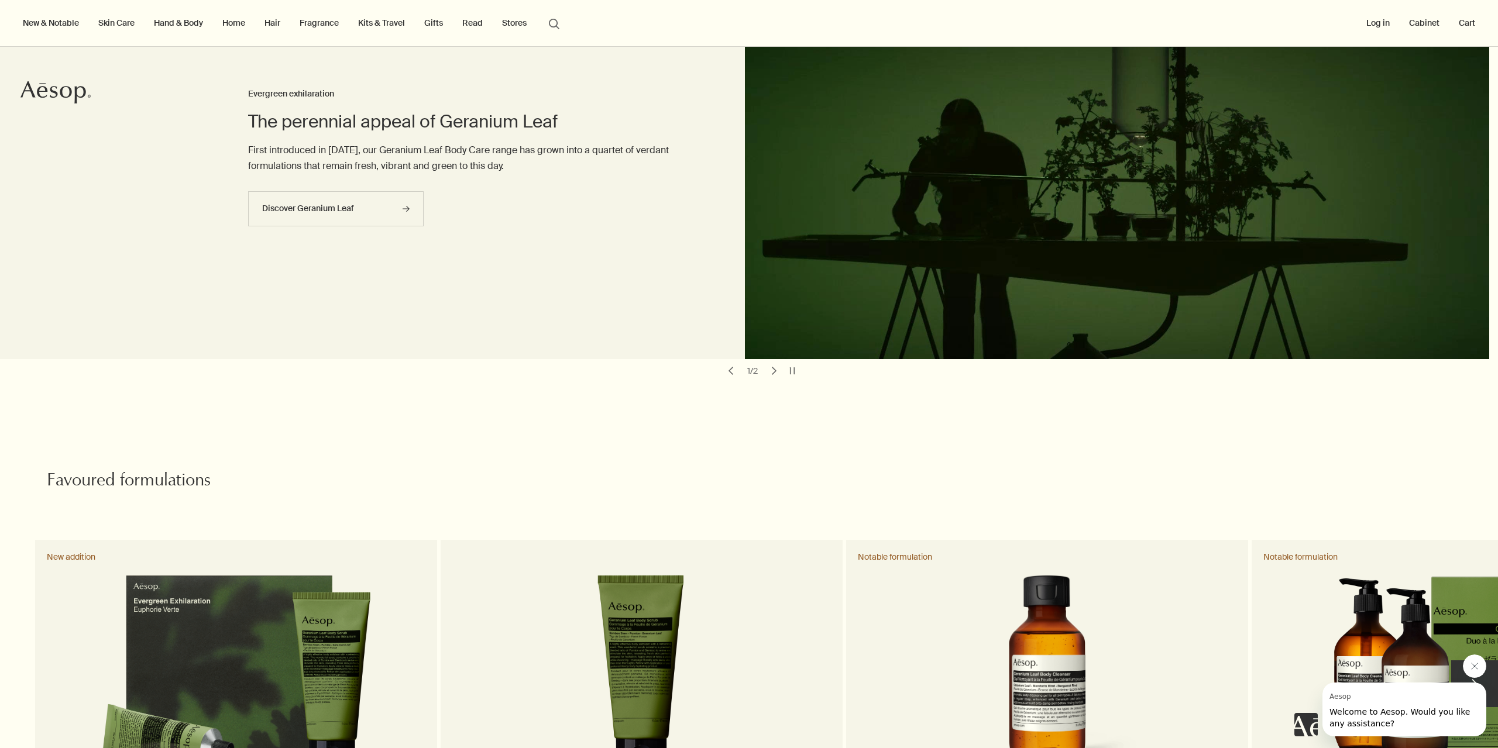
scroll to position [293, 0]
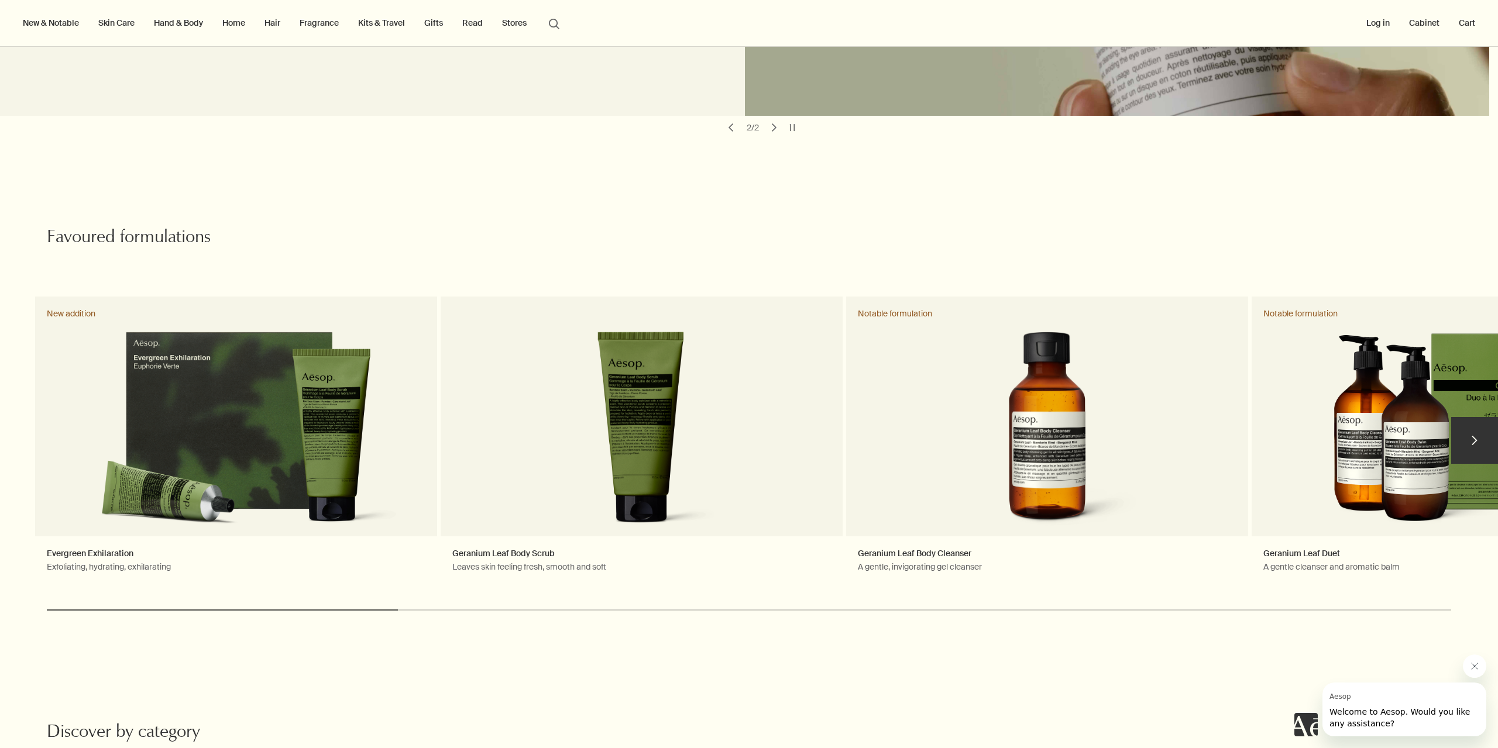
click at [1464, 425] on button "chevron" at bounding box center [1474, 440] width 47 height 47
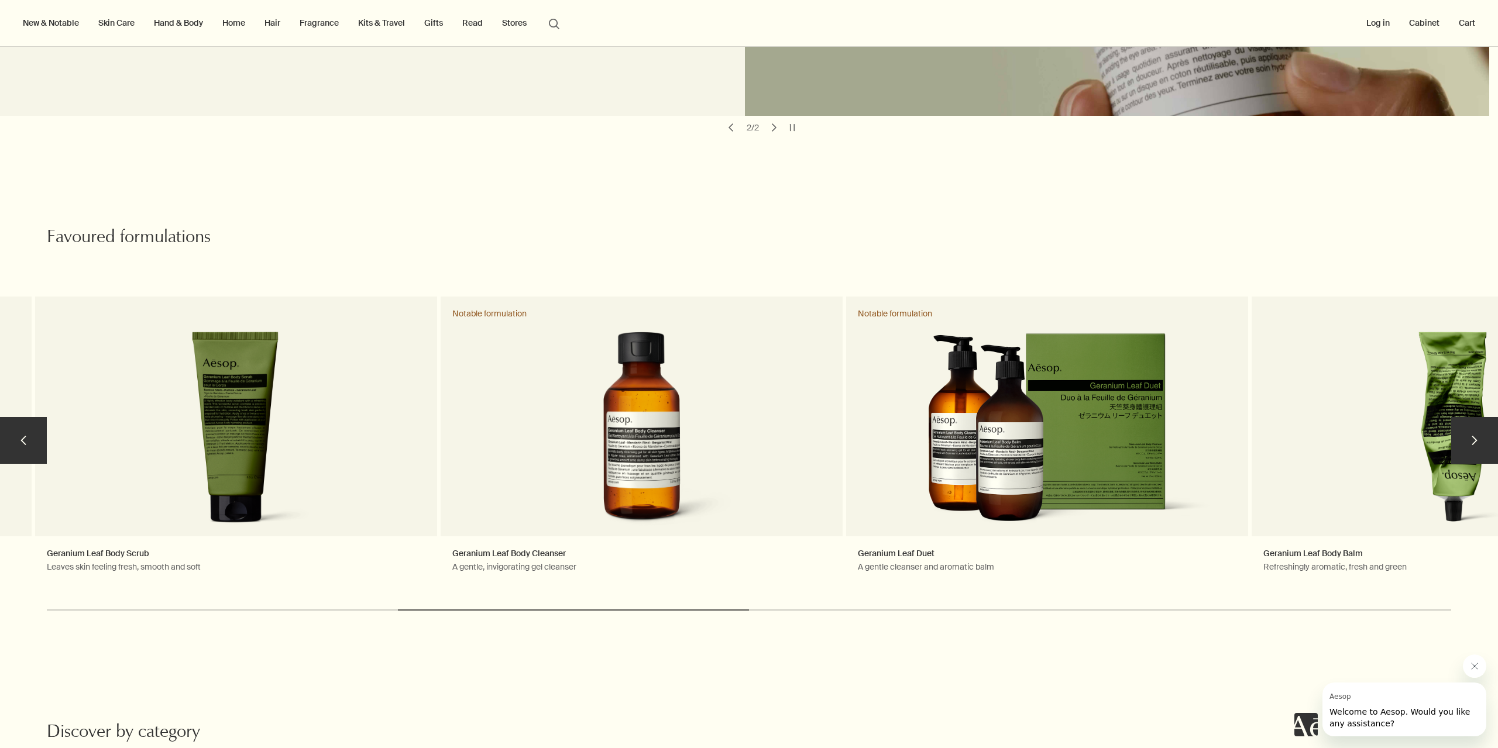
click at [1464, 425] on button "chevron" at bounding box center [1474, 440] width 47 height 47
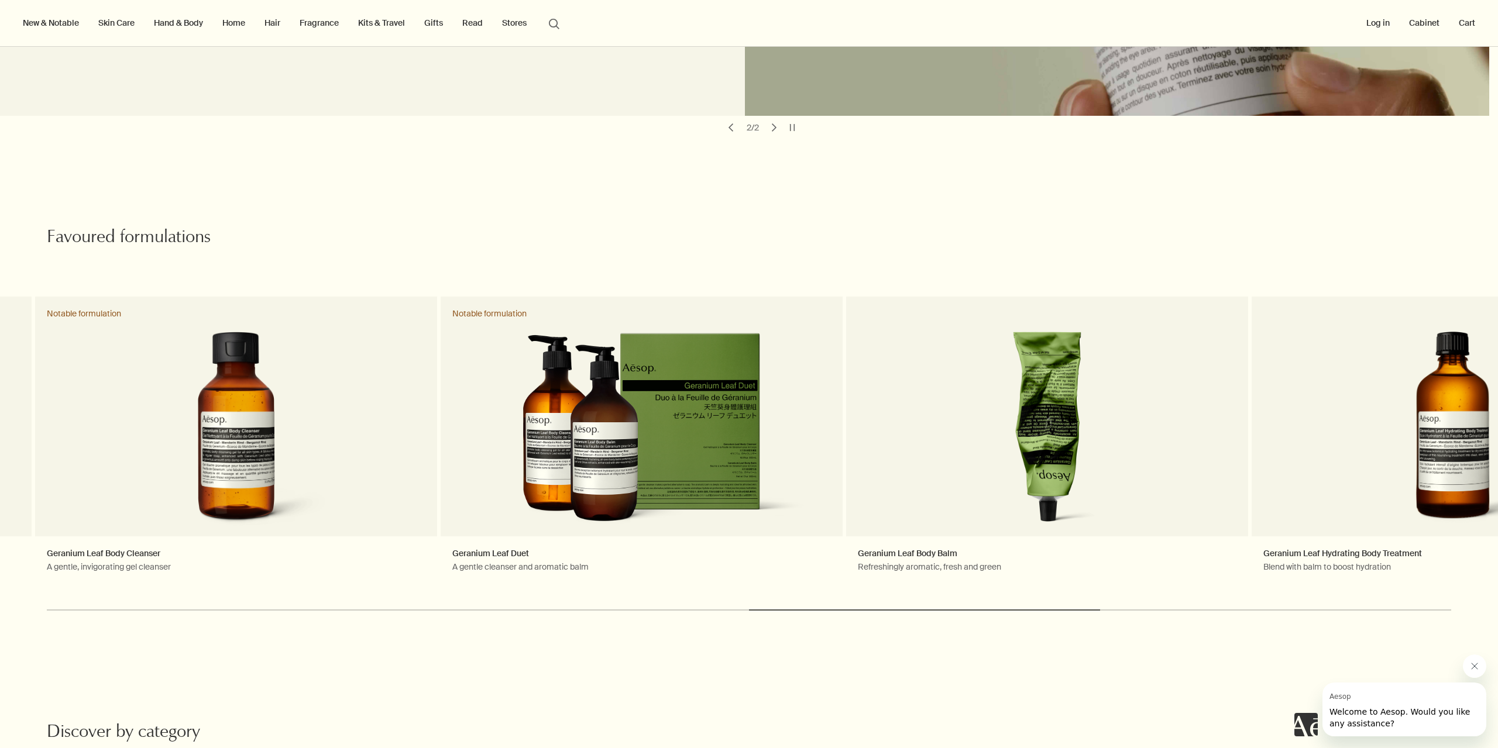
click at [110, 23] on link "Skin Care" at bounding box center [116, 22] width 41 height 15
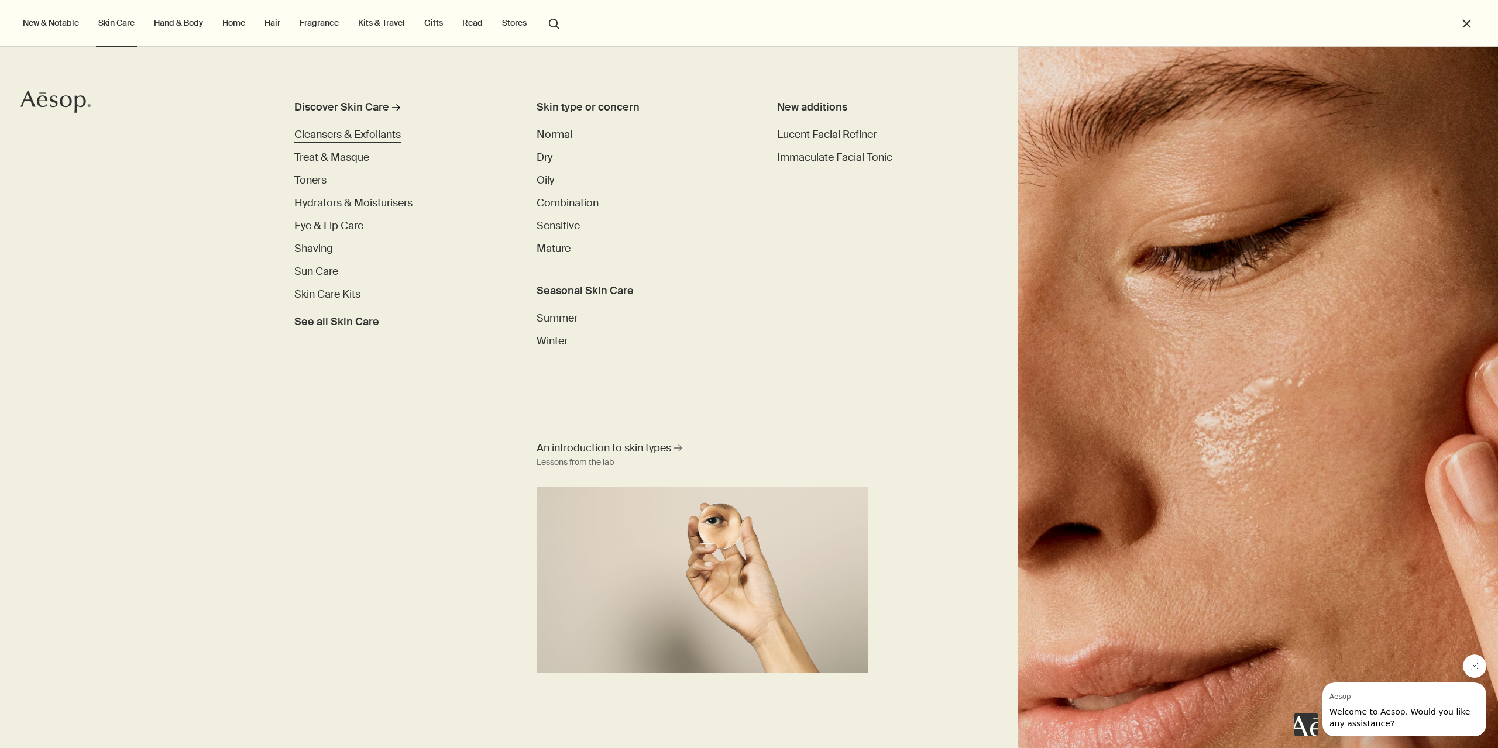
click at [352, 137] on span "Cleansers & Exfoliants" at bounding box center [347, 135] width 107 height 14
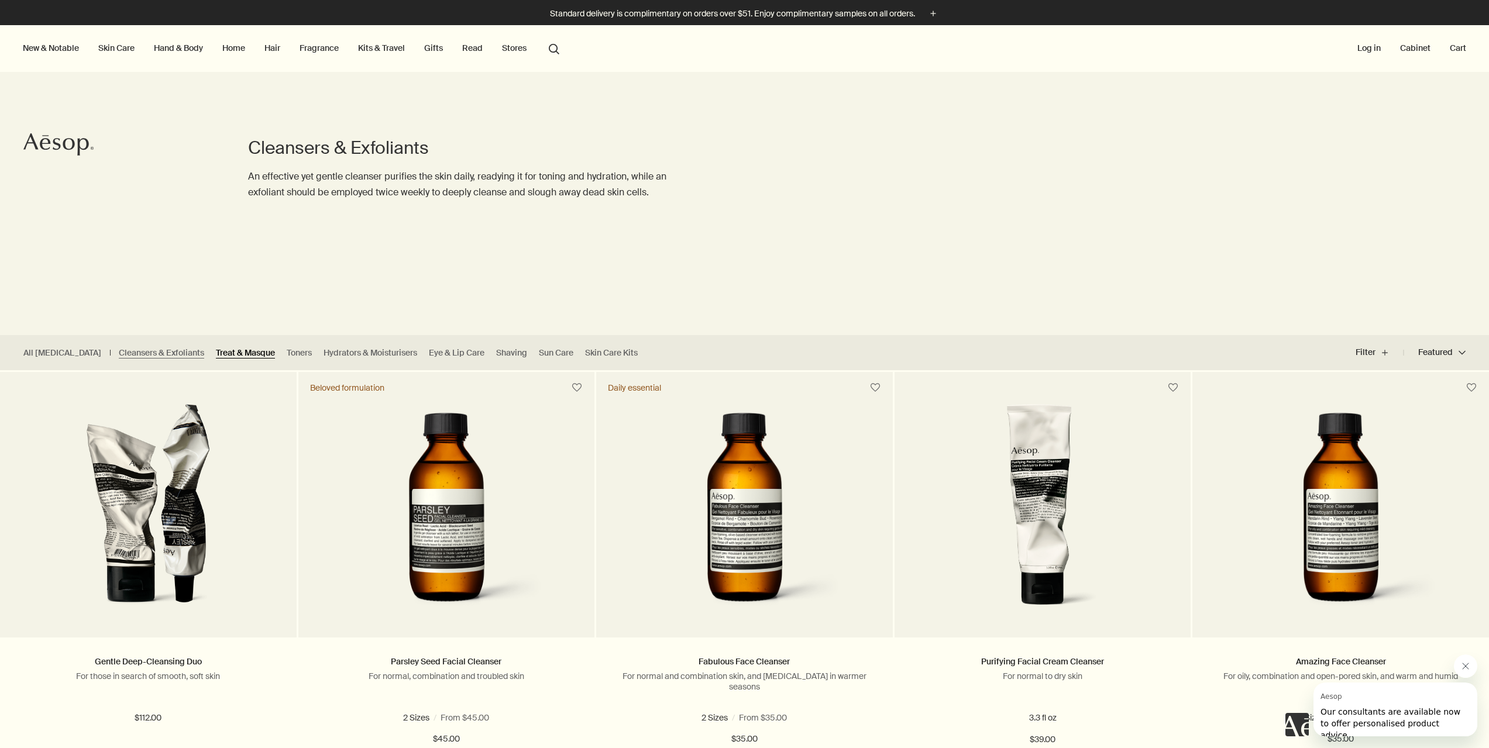
click at [216, 353] on link "Treat & Masque" at bounding box center [245, 353] width 59 height 11
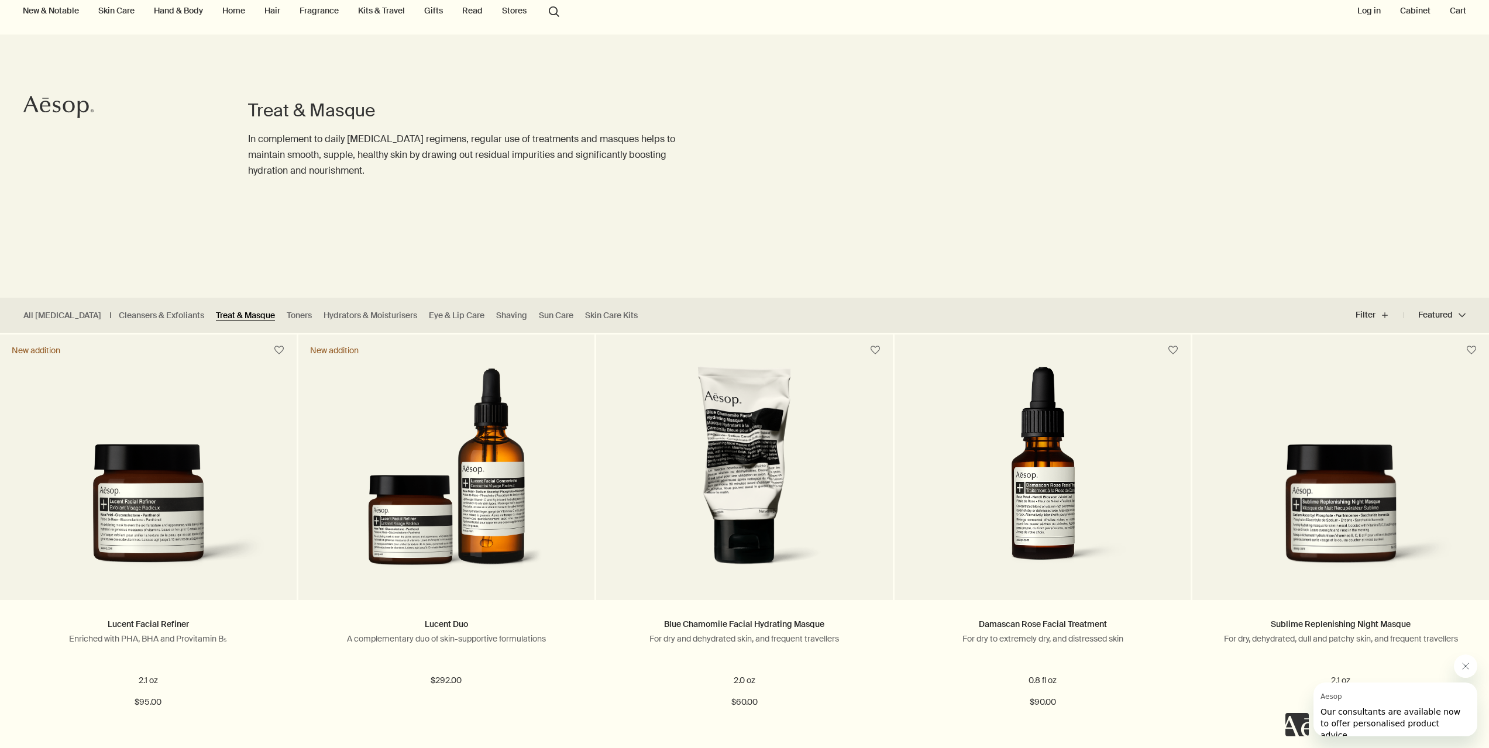
scroll to position [59, 0]
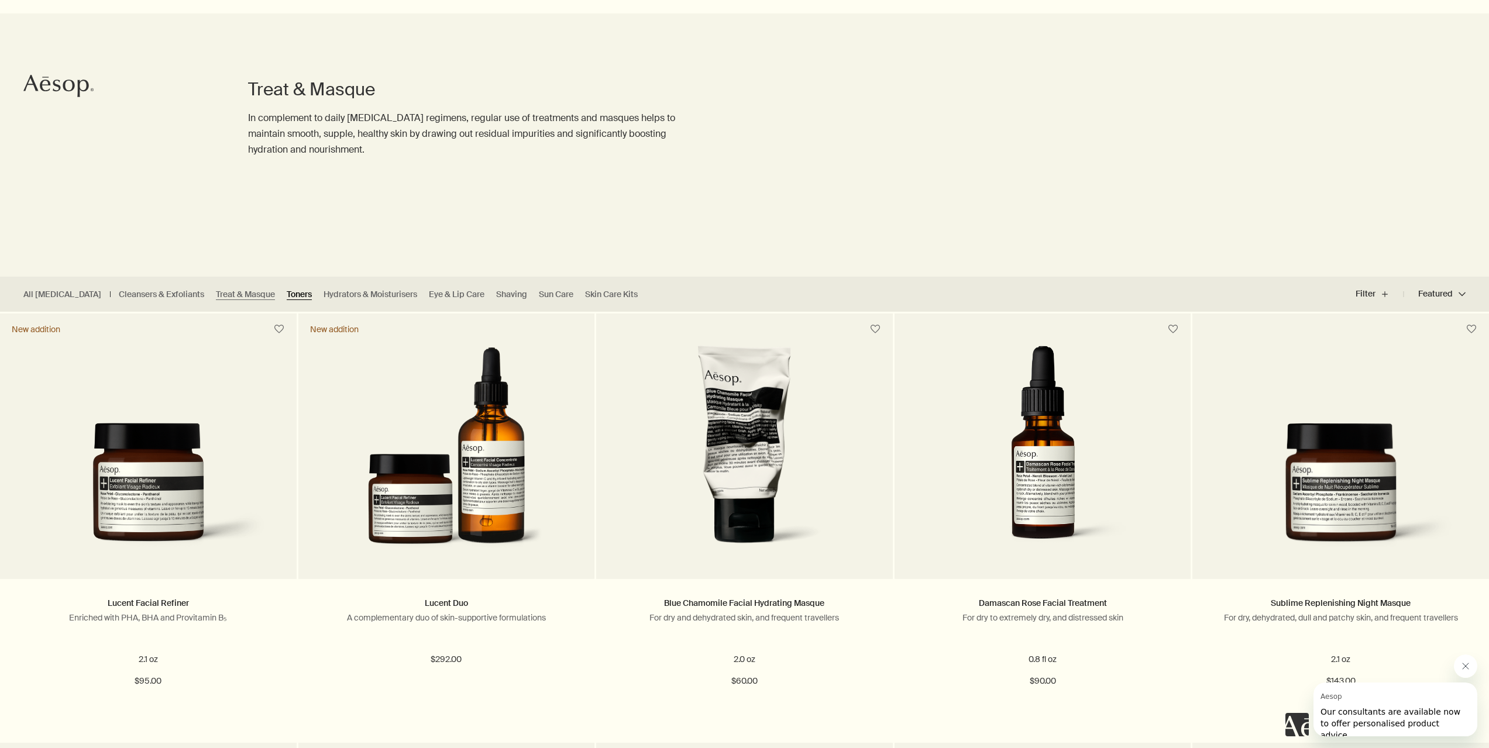
click at [287, 293] on link "Toners" at bounding box center [299, 294] width 25 height 11
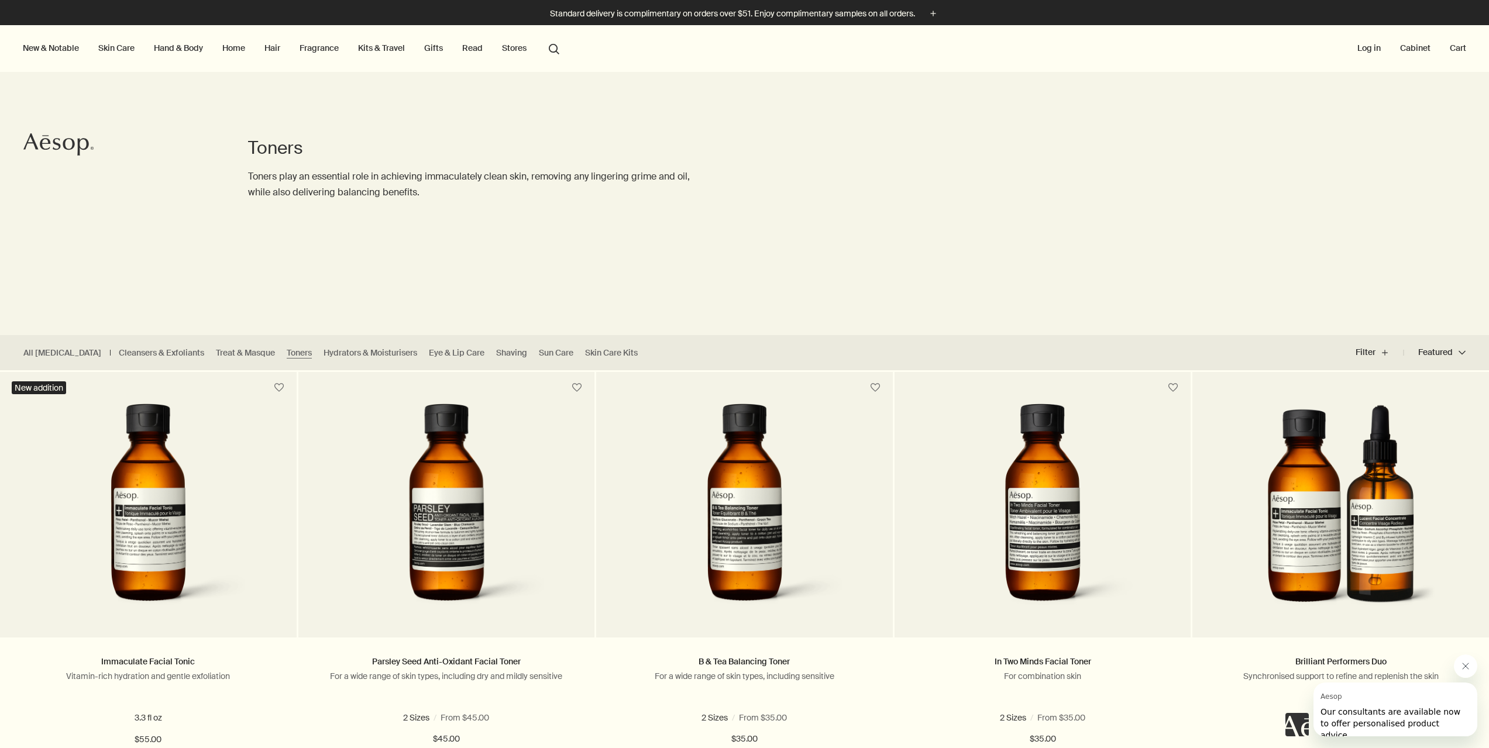
click at [115, 49] on link "Skin Care" at bounding box center [116, 47] width 41 height 15
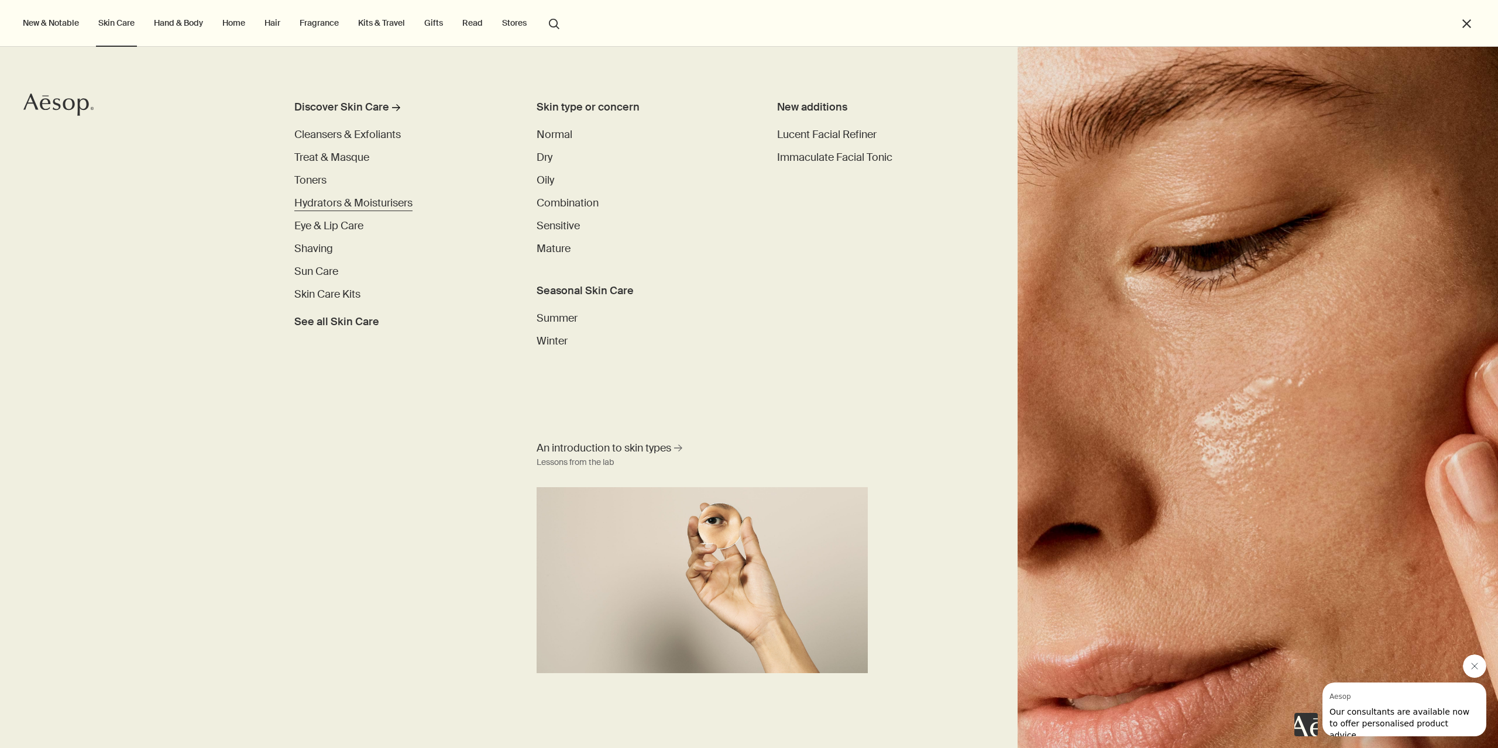
click at [321, 200] on span "Hydrators & Moisturisers" at bounding box center [353, 203] width 118 height 14
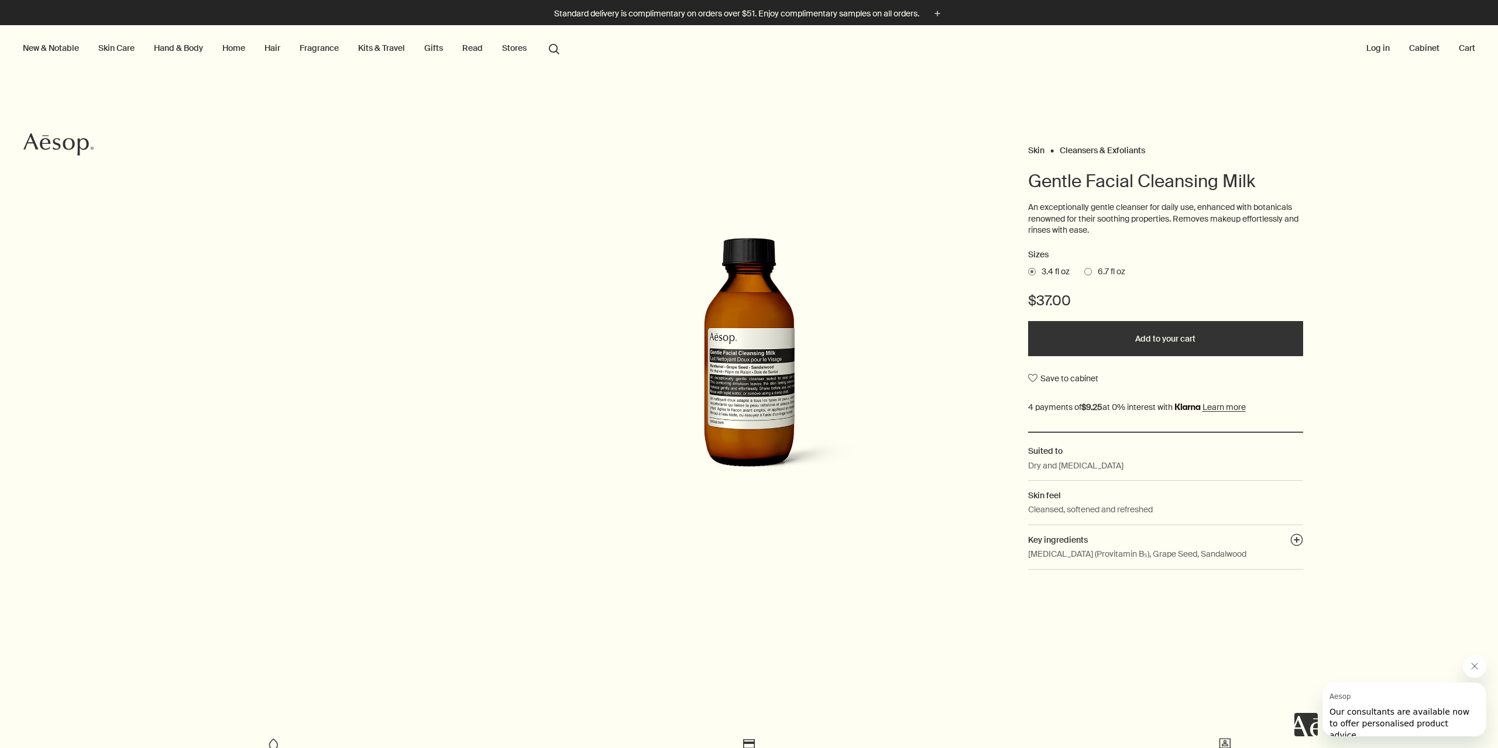
click at [1084, 272] on span at bounding box center [1088, 272] width 8 height 8
click at [1084, 272] on input "6.7 fl oz" at bounding box center [1084, 270] width 0 height 8
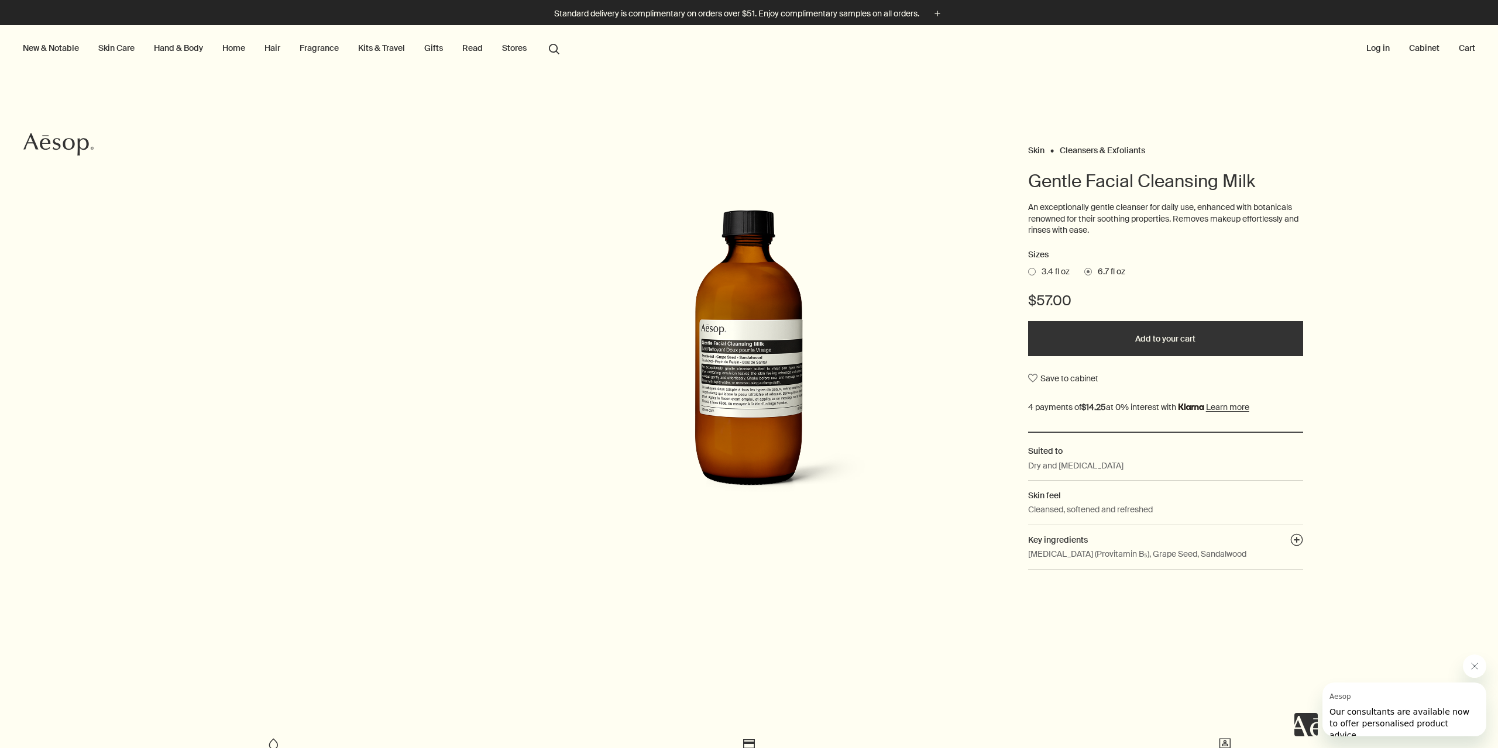
click at [1108, 336] on button "Add to your cart" at bounding box center [1165, 338] width 275 height 35
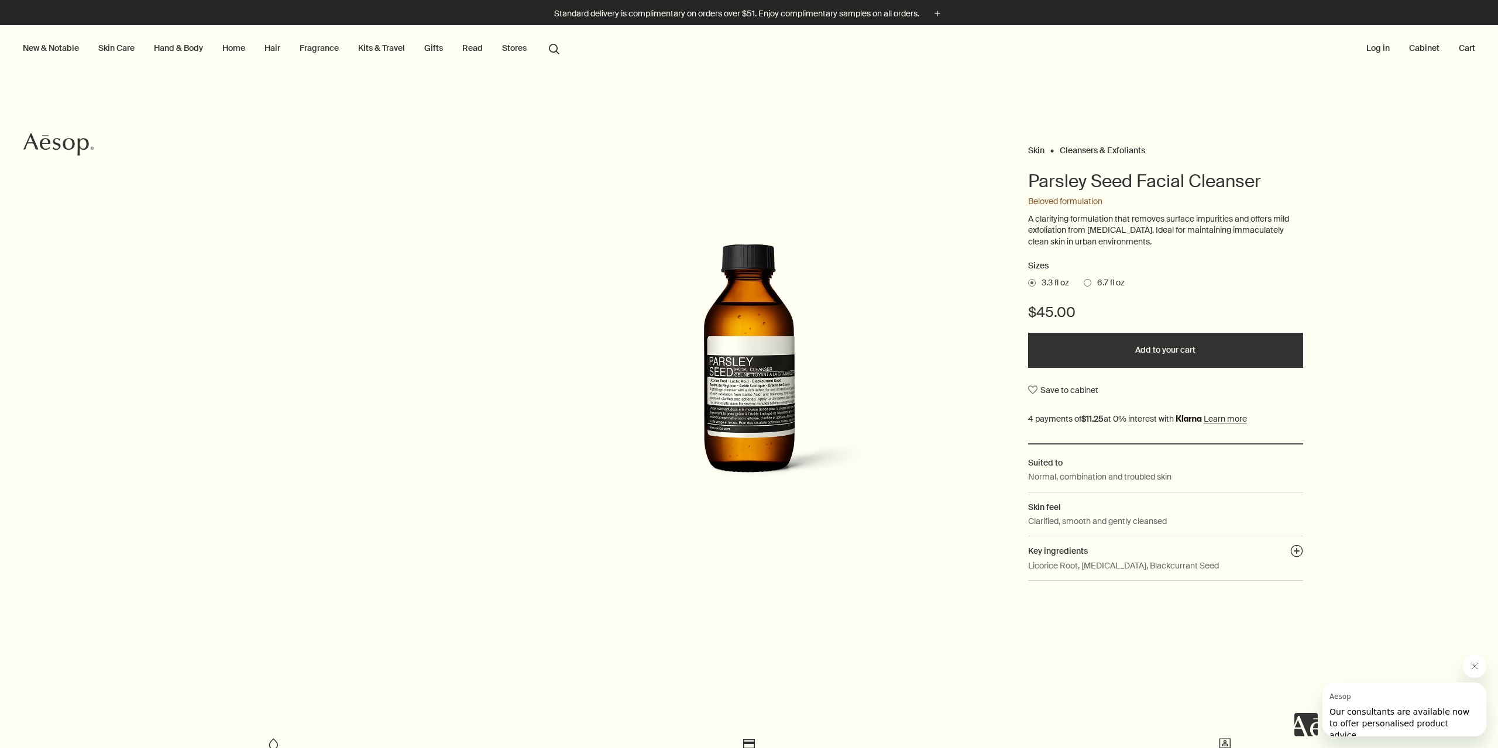
click at [1084, 281] on span at bounding box center [1088, 283] width 8 height 8
click at [1084, 281] on input "6.7 fl oz" at bounding box center [1084, 281] width 0 height 8
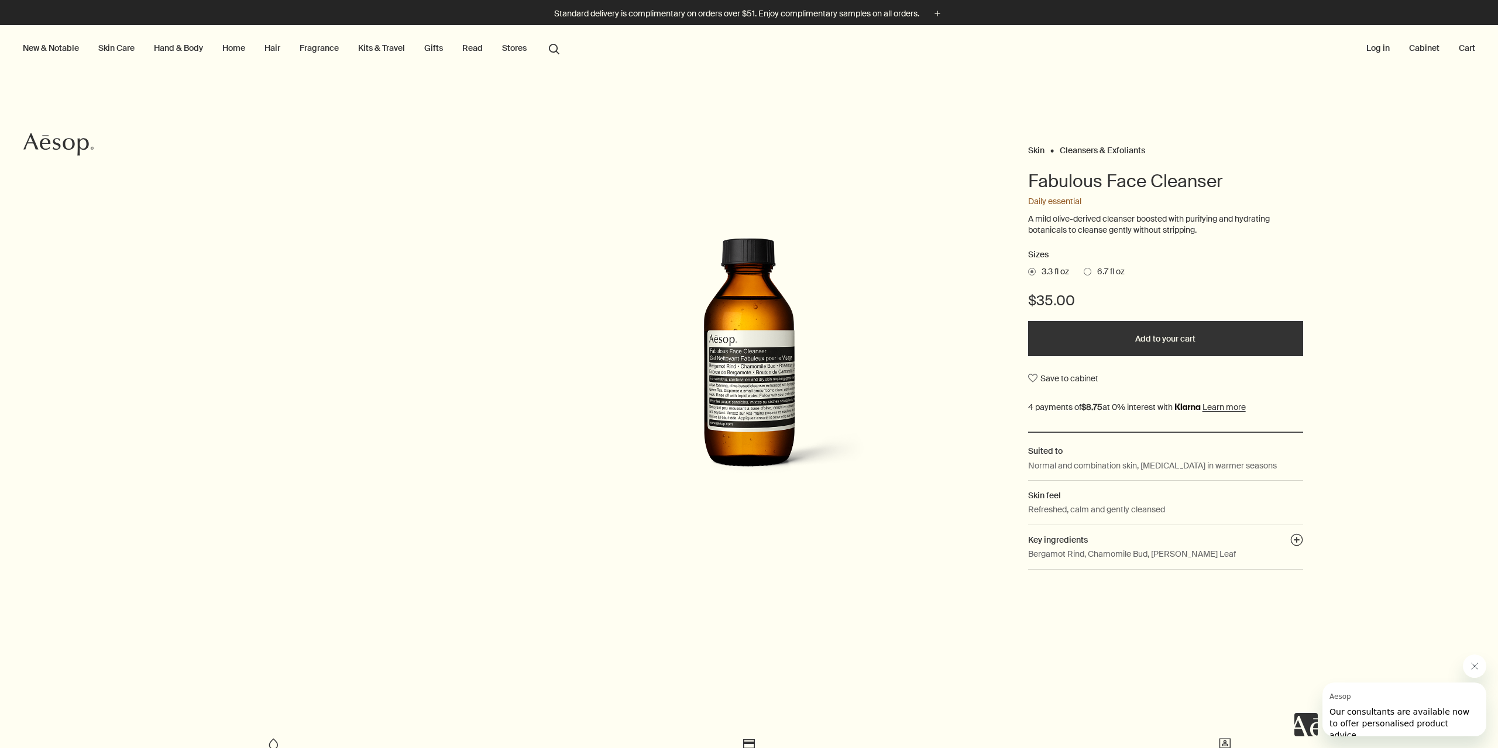
click at [1084, 272] on span at bounding box center [1088, 272] width 8 height 8
click at [1084, 272] on input "6.7 fl oz" at bounding box center [1084, 270] width 0 height 8
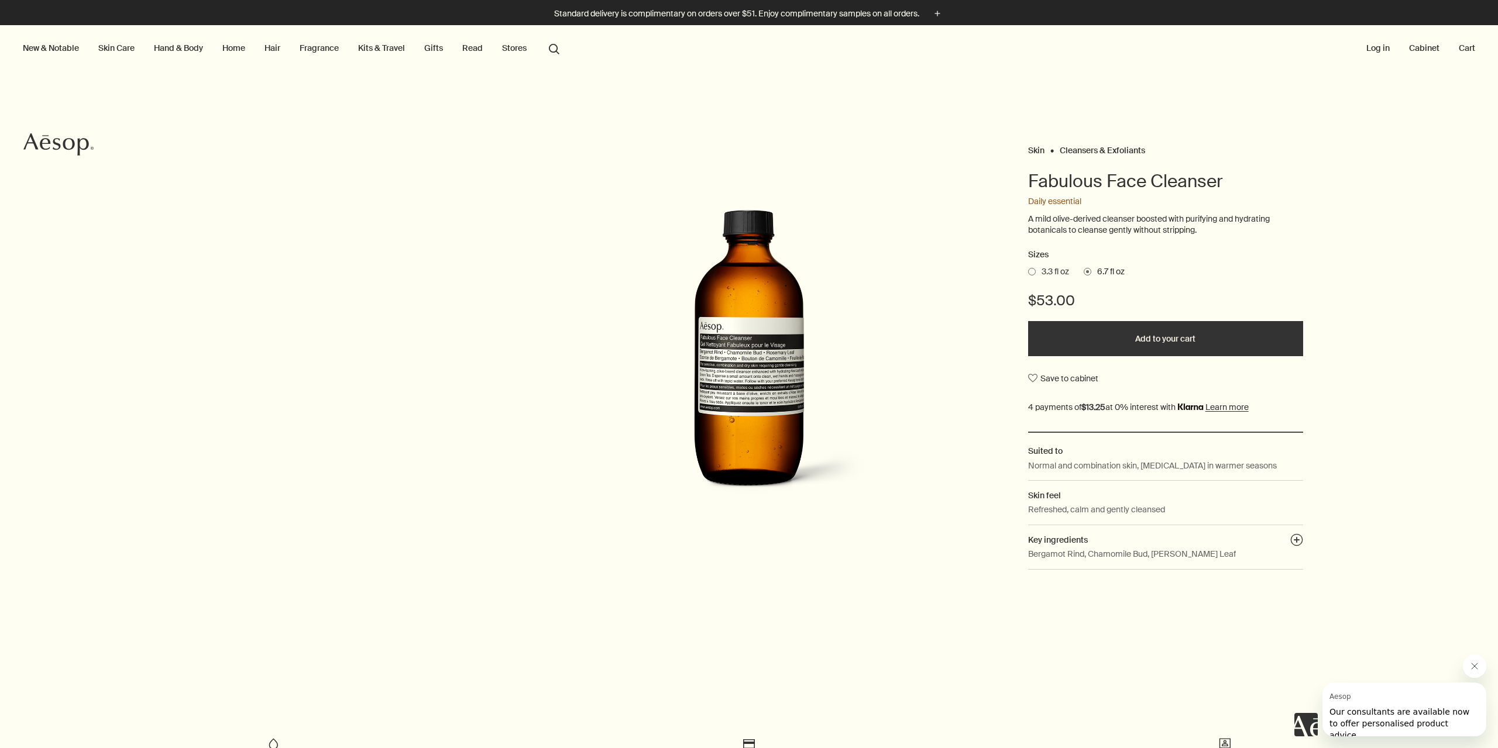
click at [1216, 341] on button "Add to your cart" at bounding box center [1165, 338] width 275 height 35
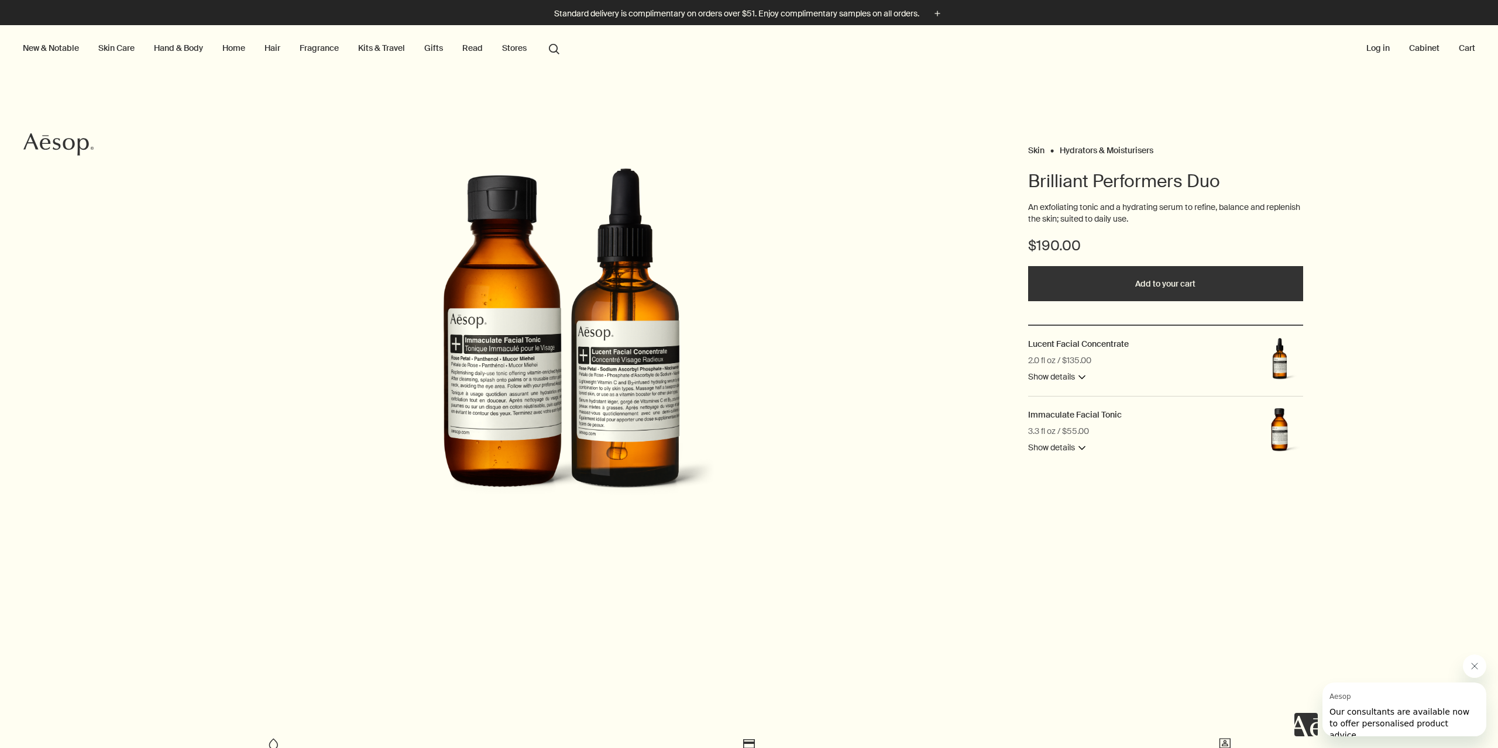
click at [1156, 279] on button "Add to your cart" at bounding box center [1165, 283] width 275 height 35
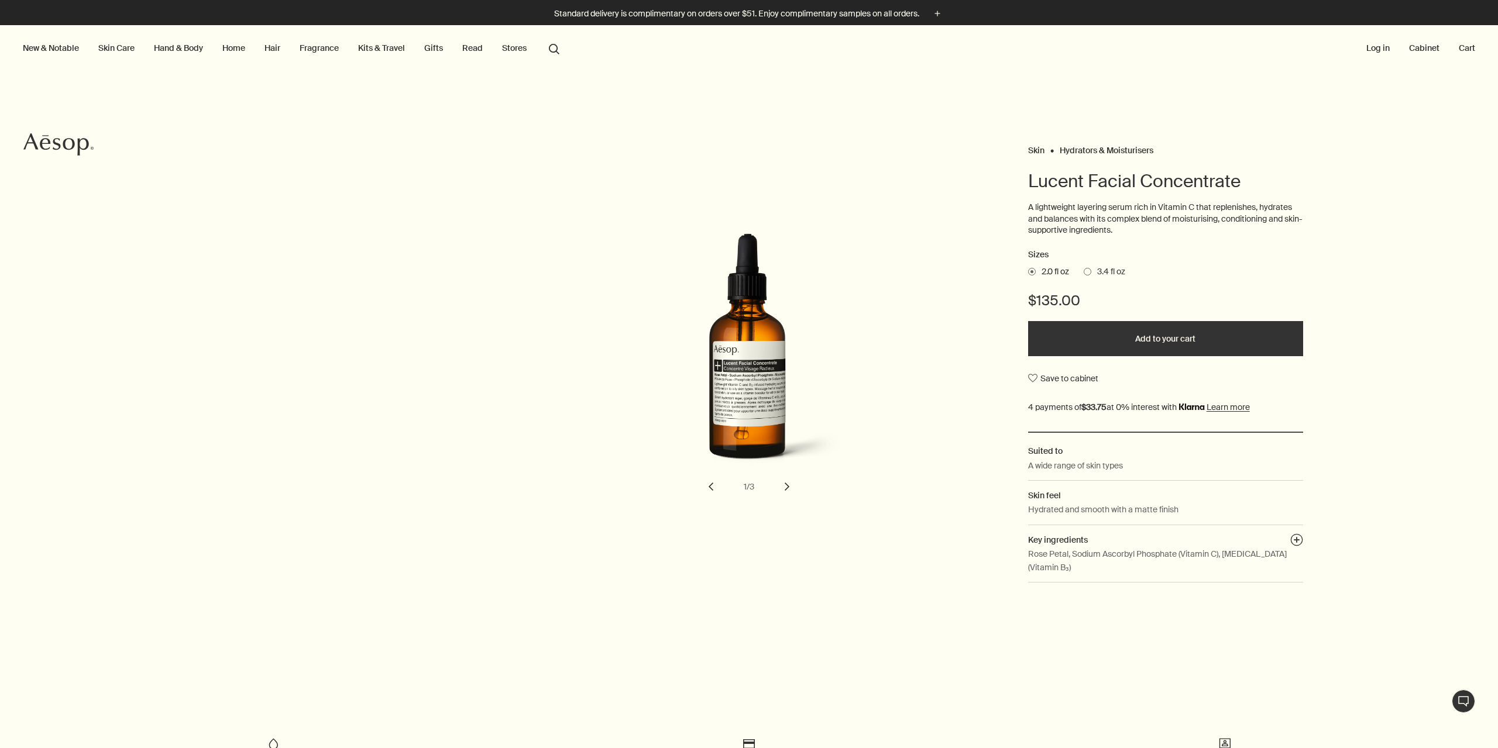
click at [1086, 271] on span at bounding box center [1088, 272] width 8 height 8
click at [1084, 271] on input "3.4 fl oz" at bounding box center [1084, 270] width 0 height 8
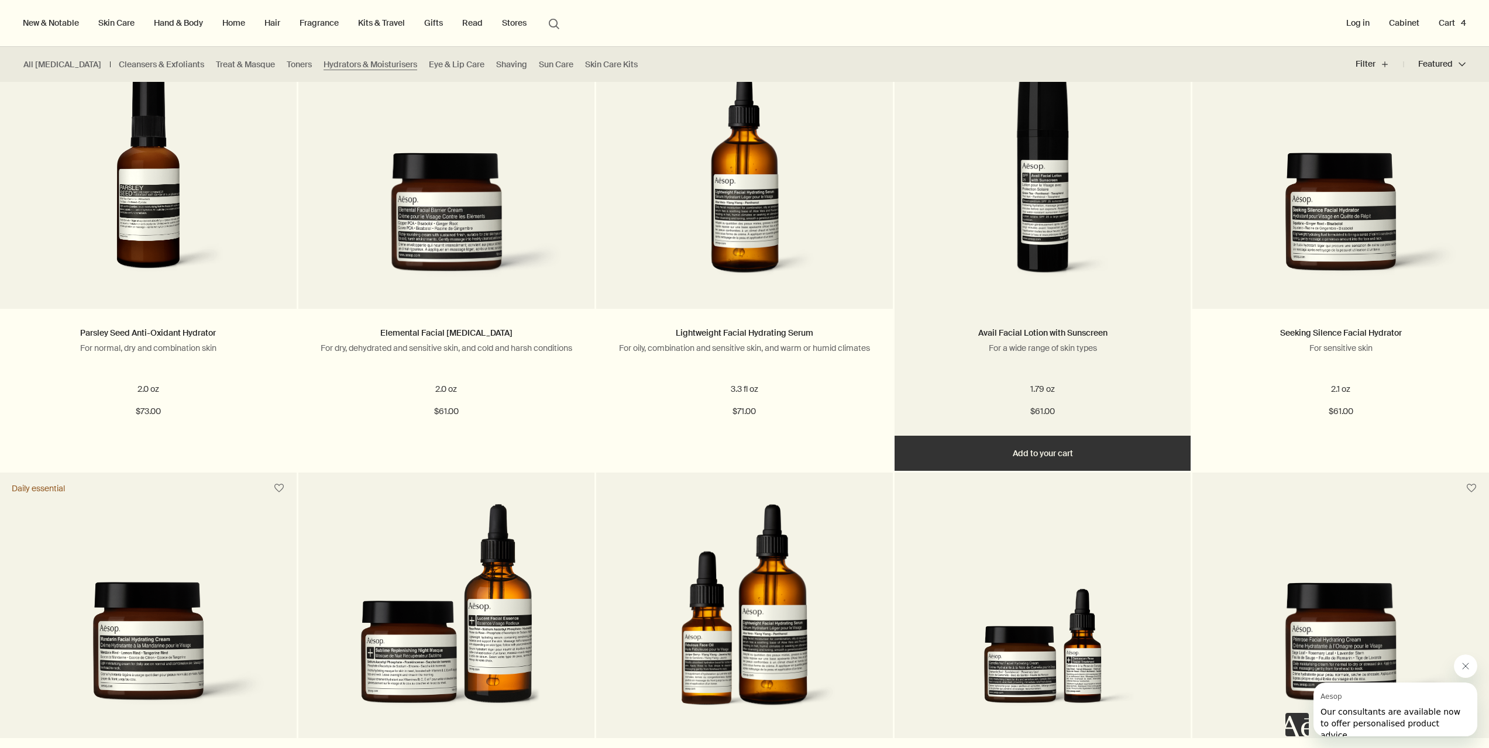
scroll to position [1170, 0]
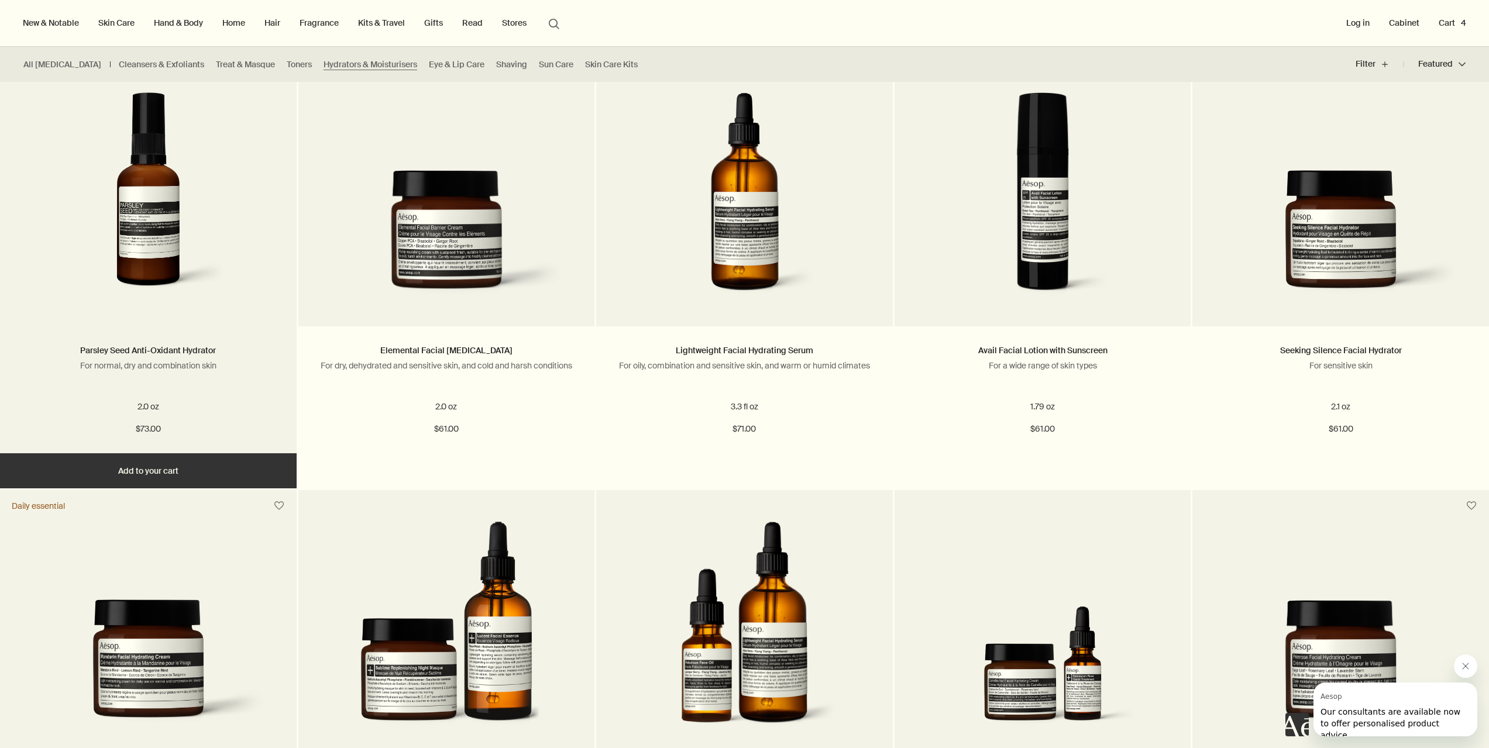
click at [128, 468] on button "Add Add to your cart" at bounding box center [148, 471] width 297 height 35
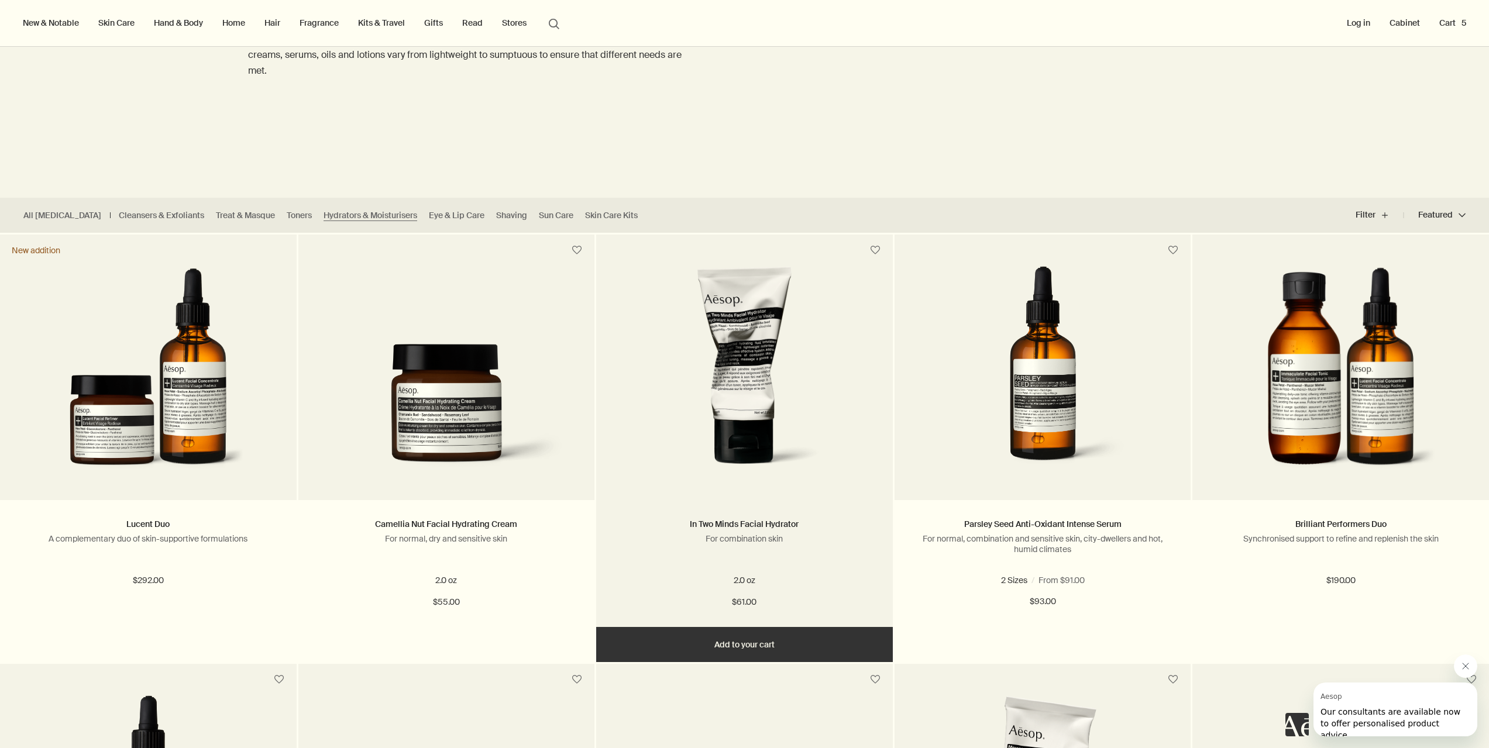
scroll to position [117, 0]
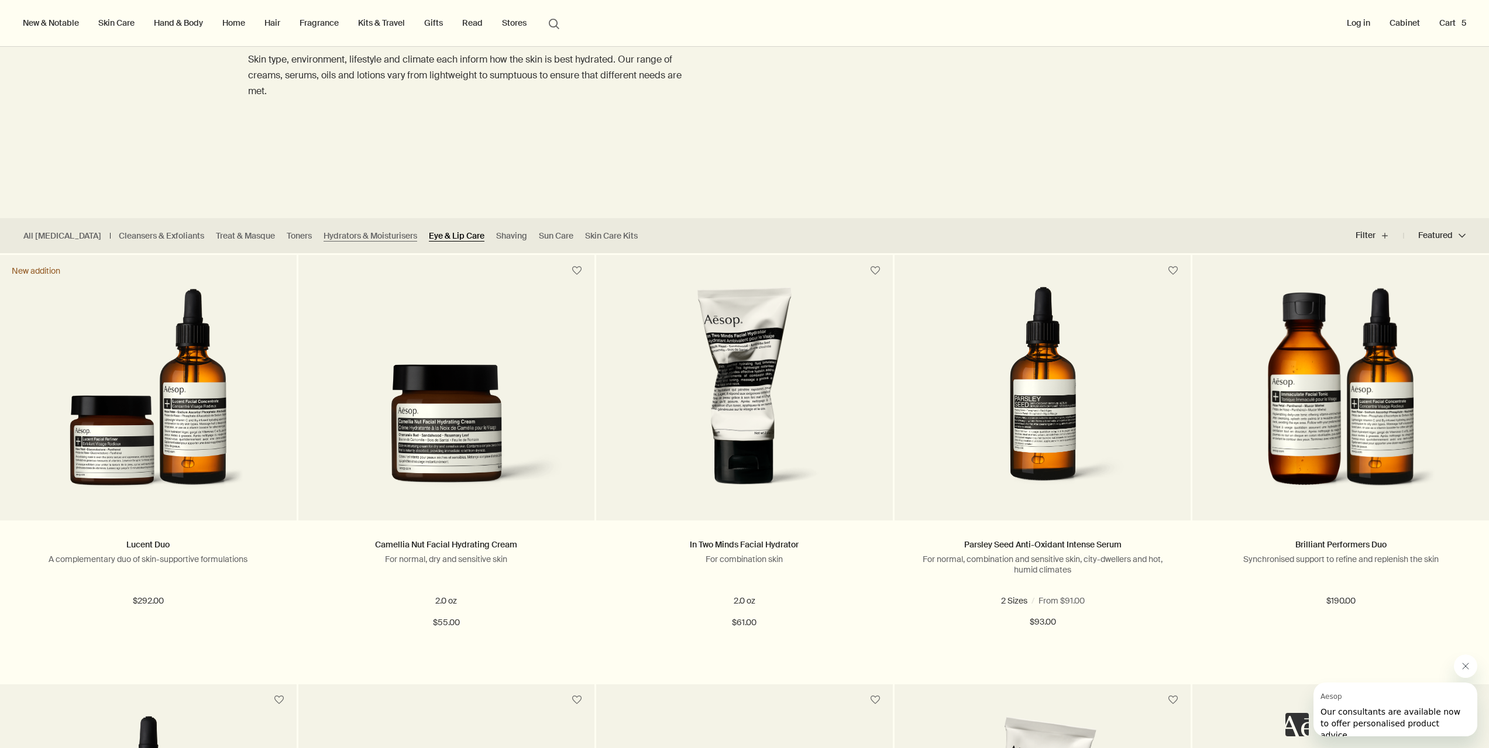
click at [438, 236] on link "Eye & Lip Care" at bounding box center [457, 236] width 56 height 11
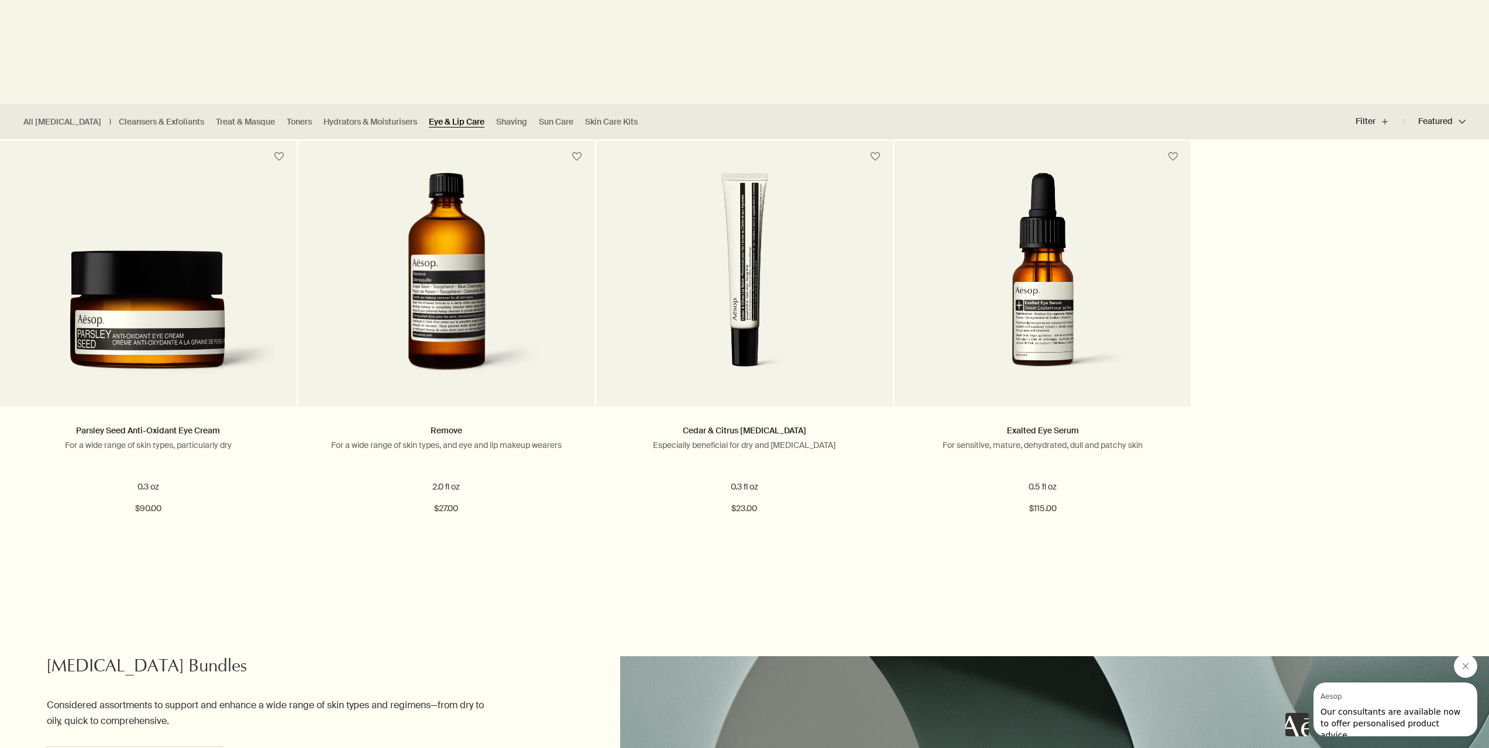
scroll to position [234, 0]
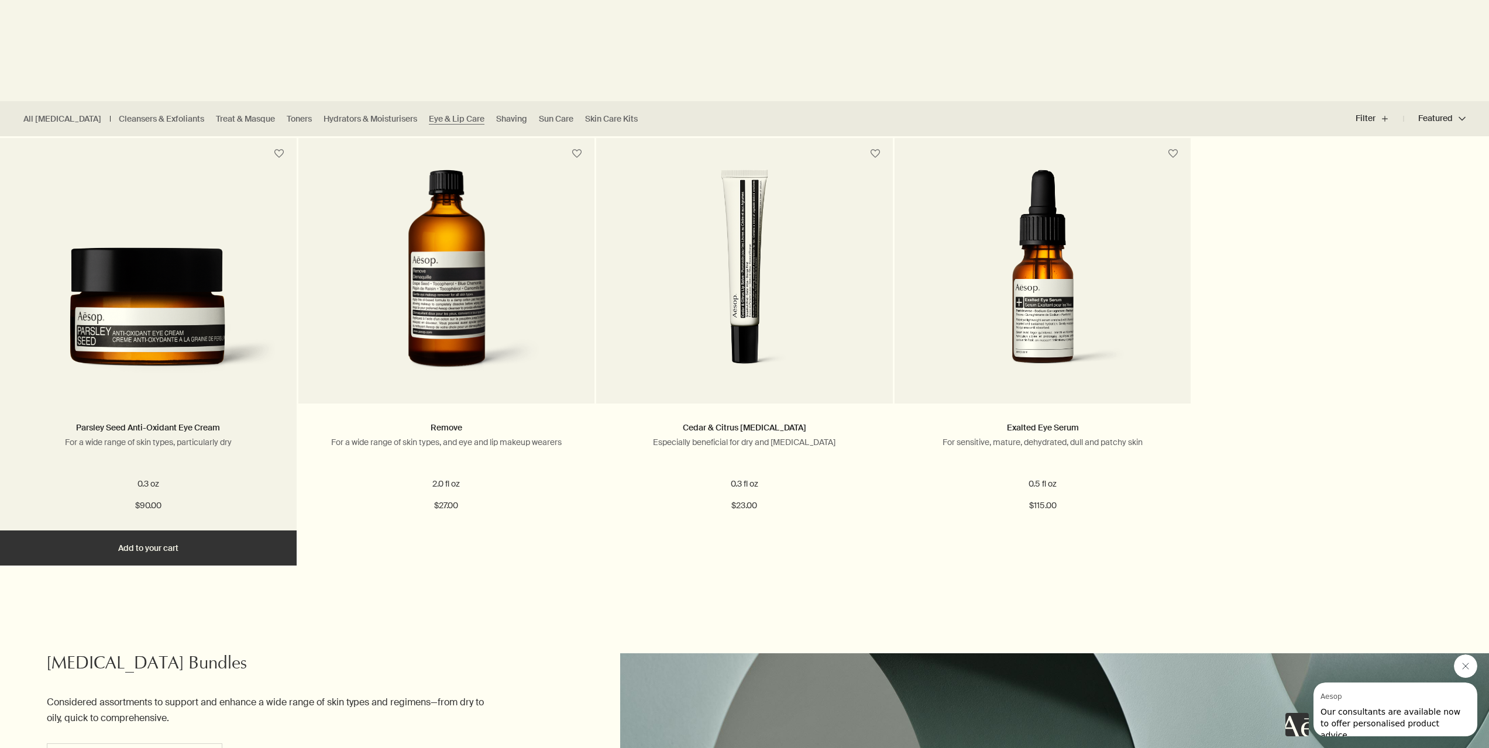
click at [167, 541] on button "Add Add to your cart" at bounding box center [148, 548] width 297 height 35
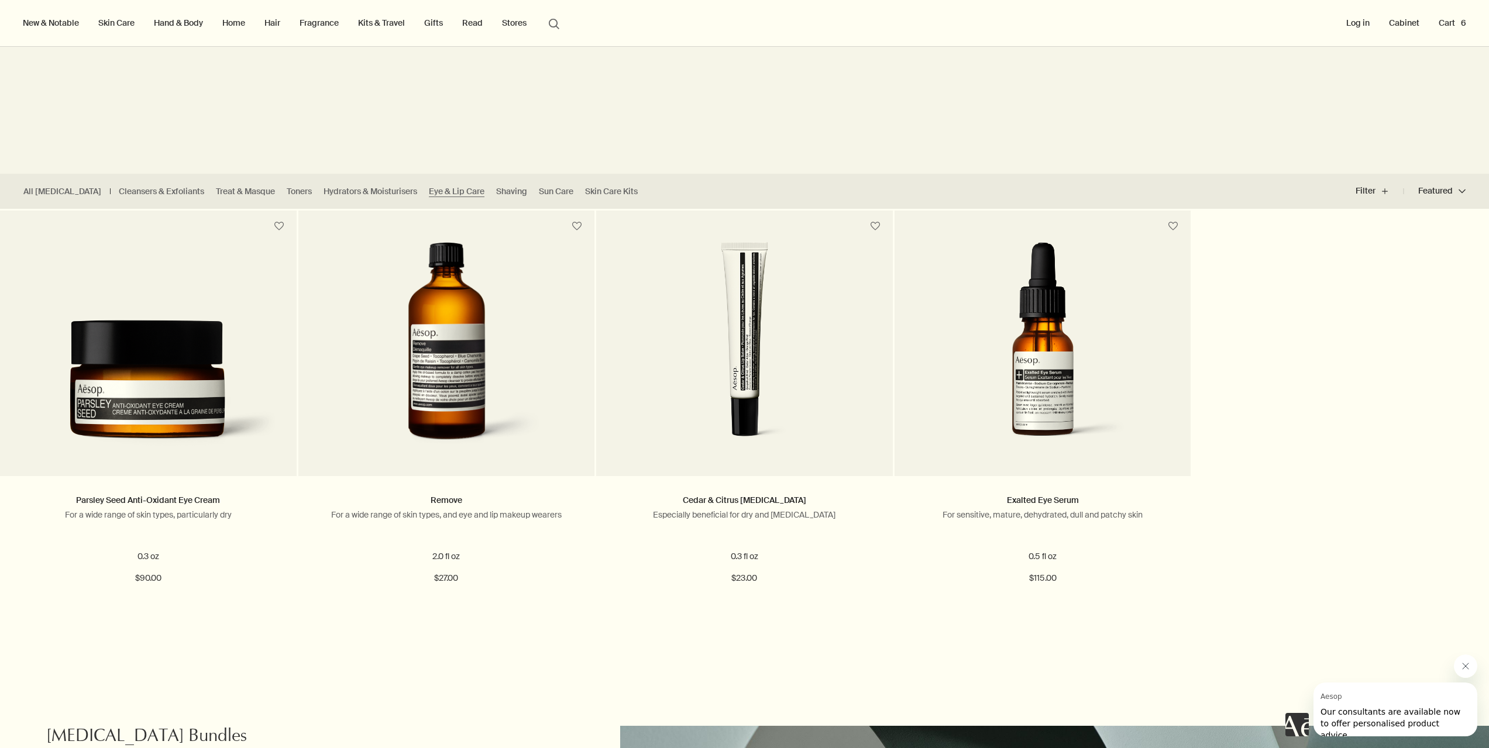
scroll to position [59, 0]
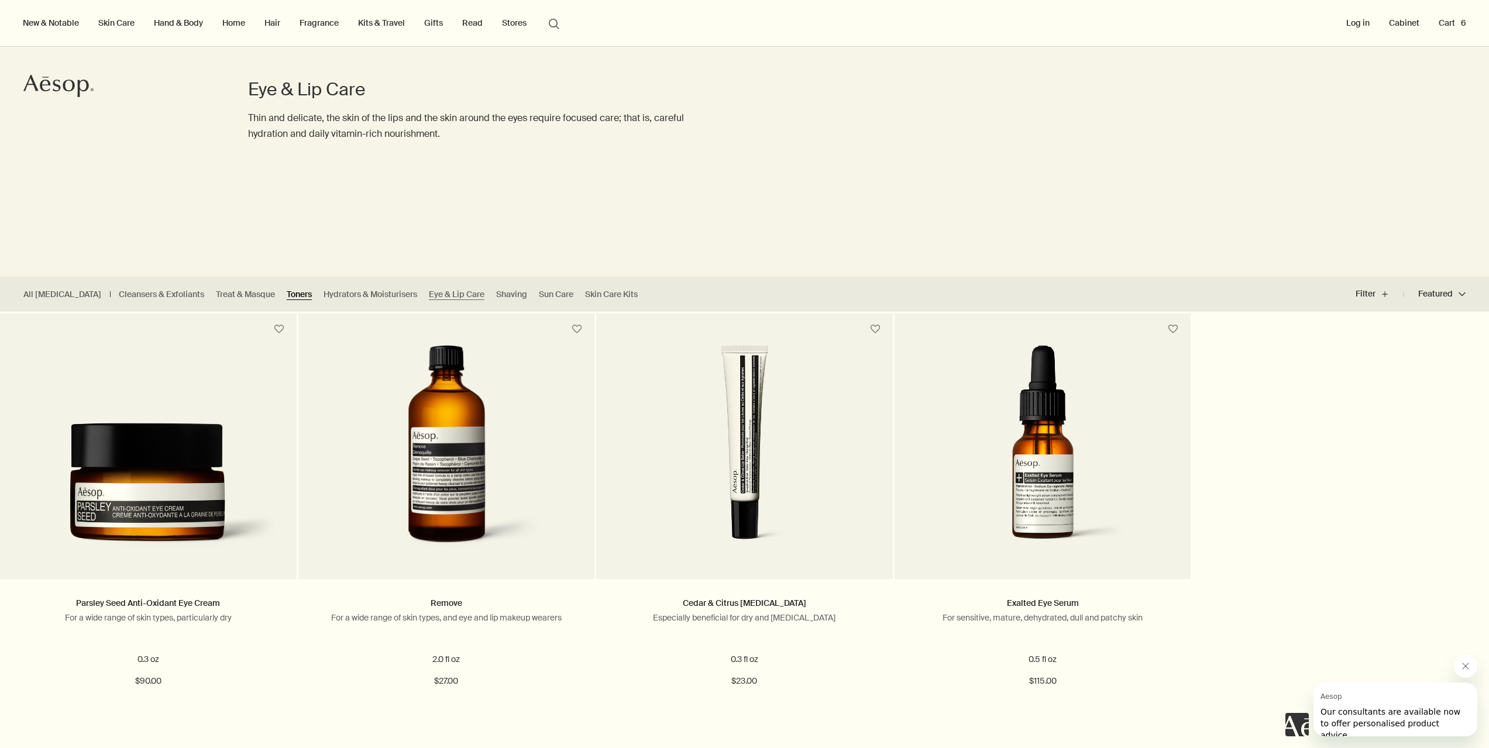
click at [287, 293] on link "Toners" at bounding box center [299, 294] width 25 height 11
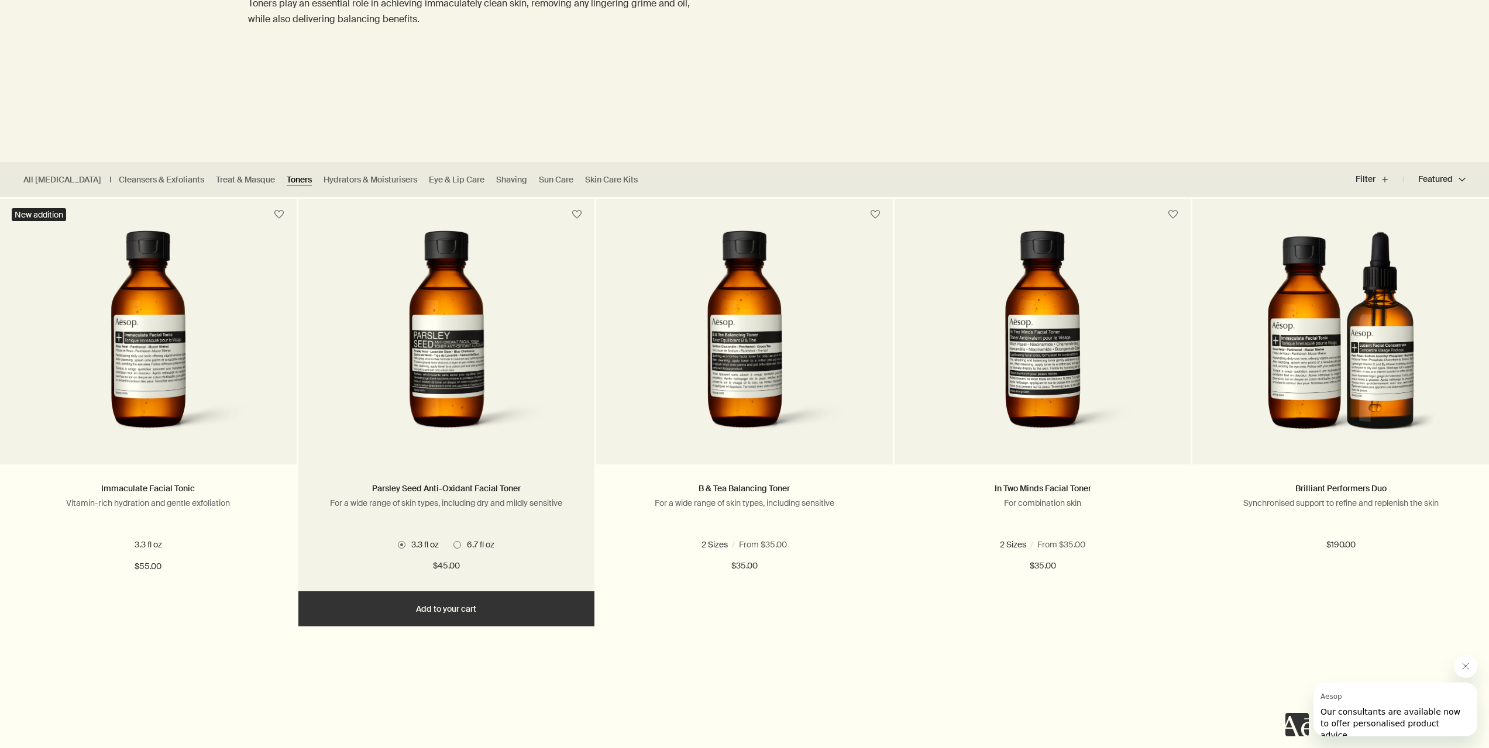
scroll to position [176, 0]
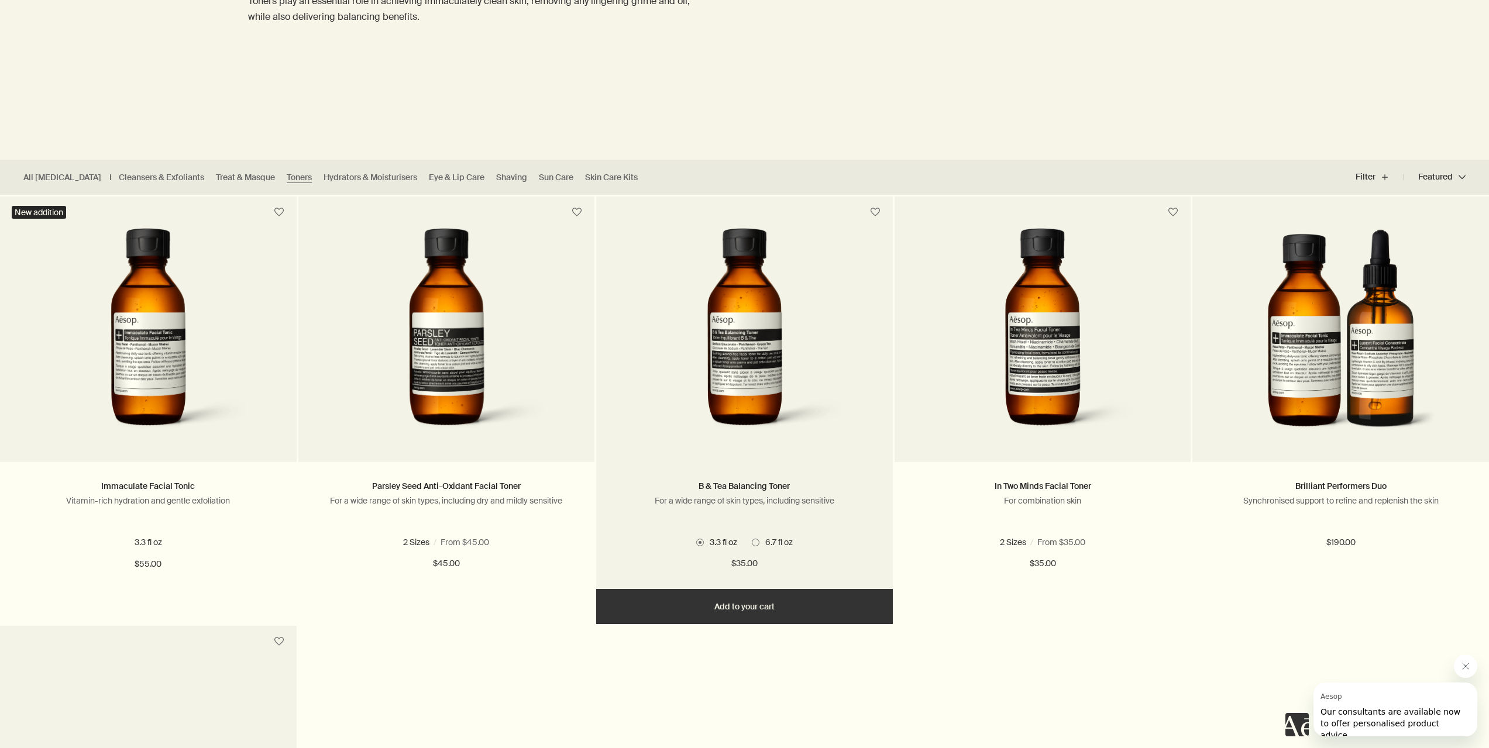
click at [759, 541] on span at bounding box center [756, 543] width 8 height 8
click at [752, 713] on input "6.7 fl oz" at bounding box center [752, 717] width 0 height 8
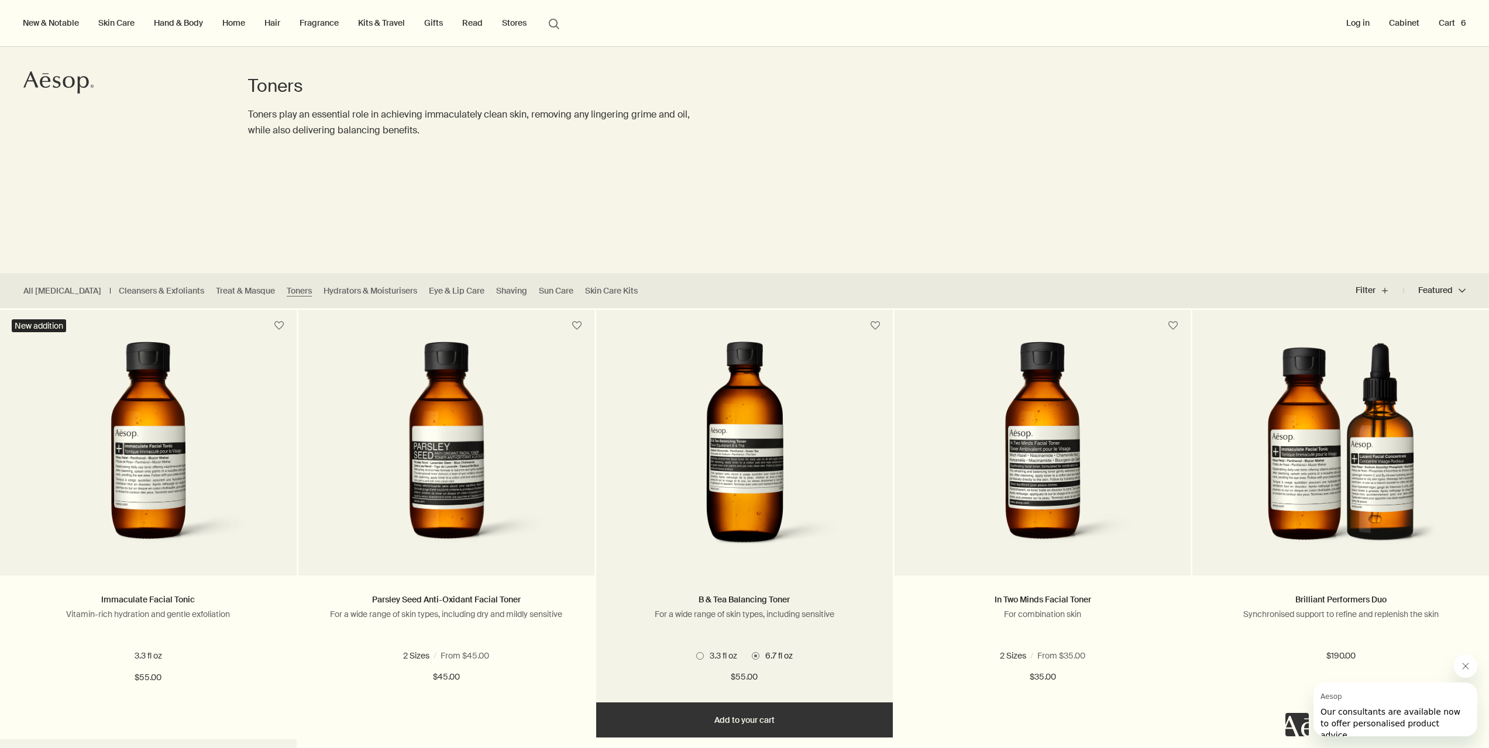
scroll to position [59, 0]
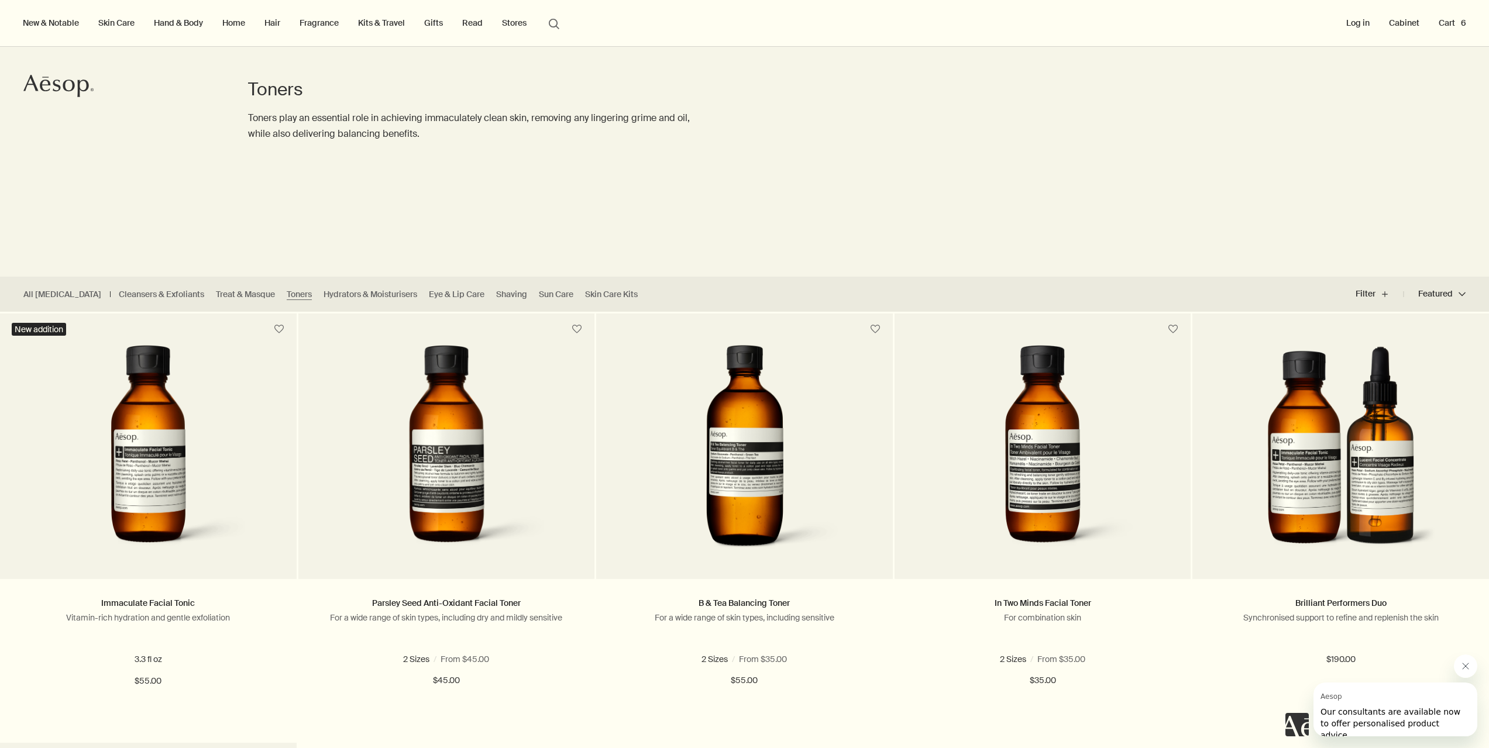
click at [1445, 20] on button "Cart 6" at bounding box center [1453, 22] width 32 height 15
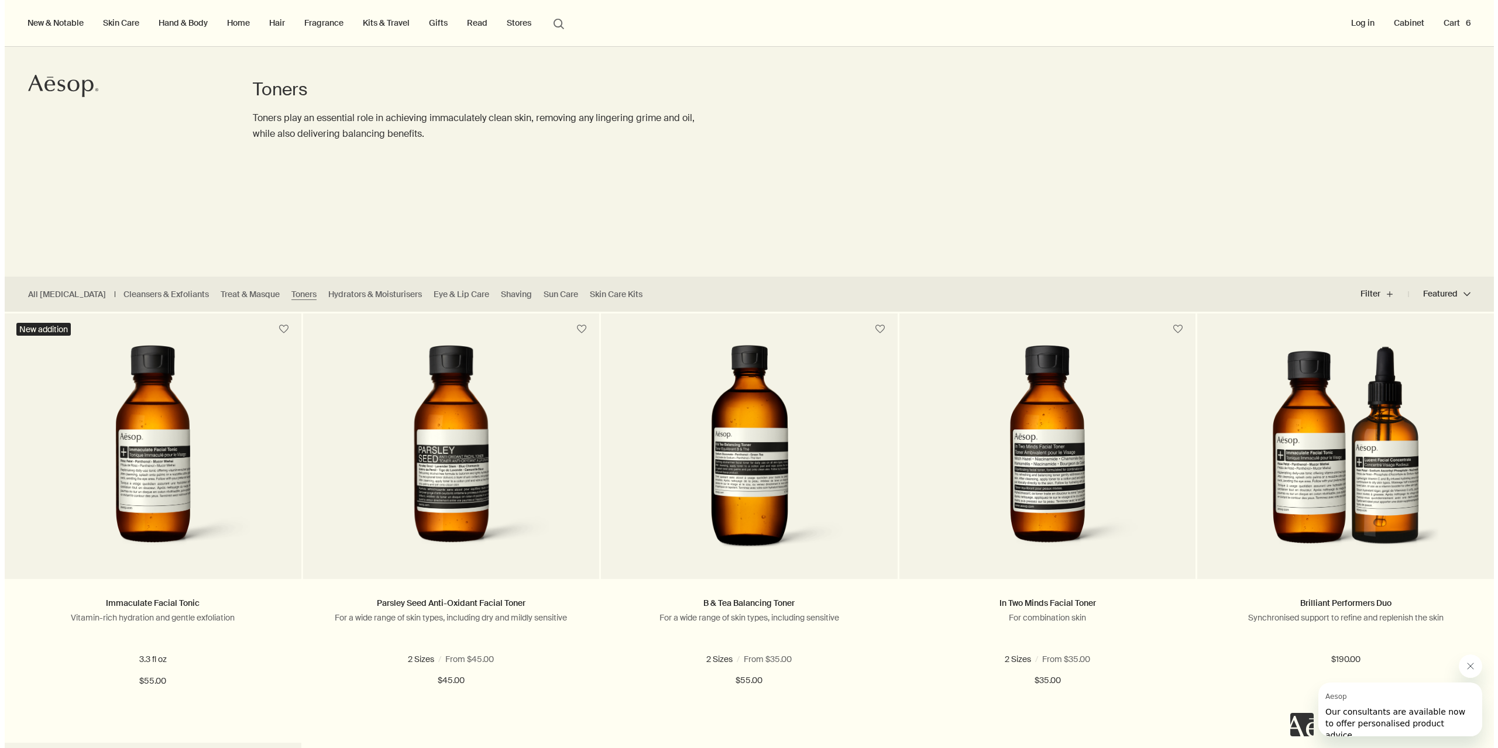
scroll to position [0, 0]
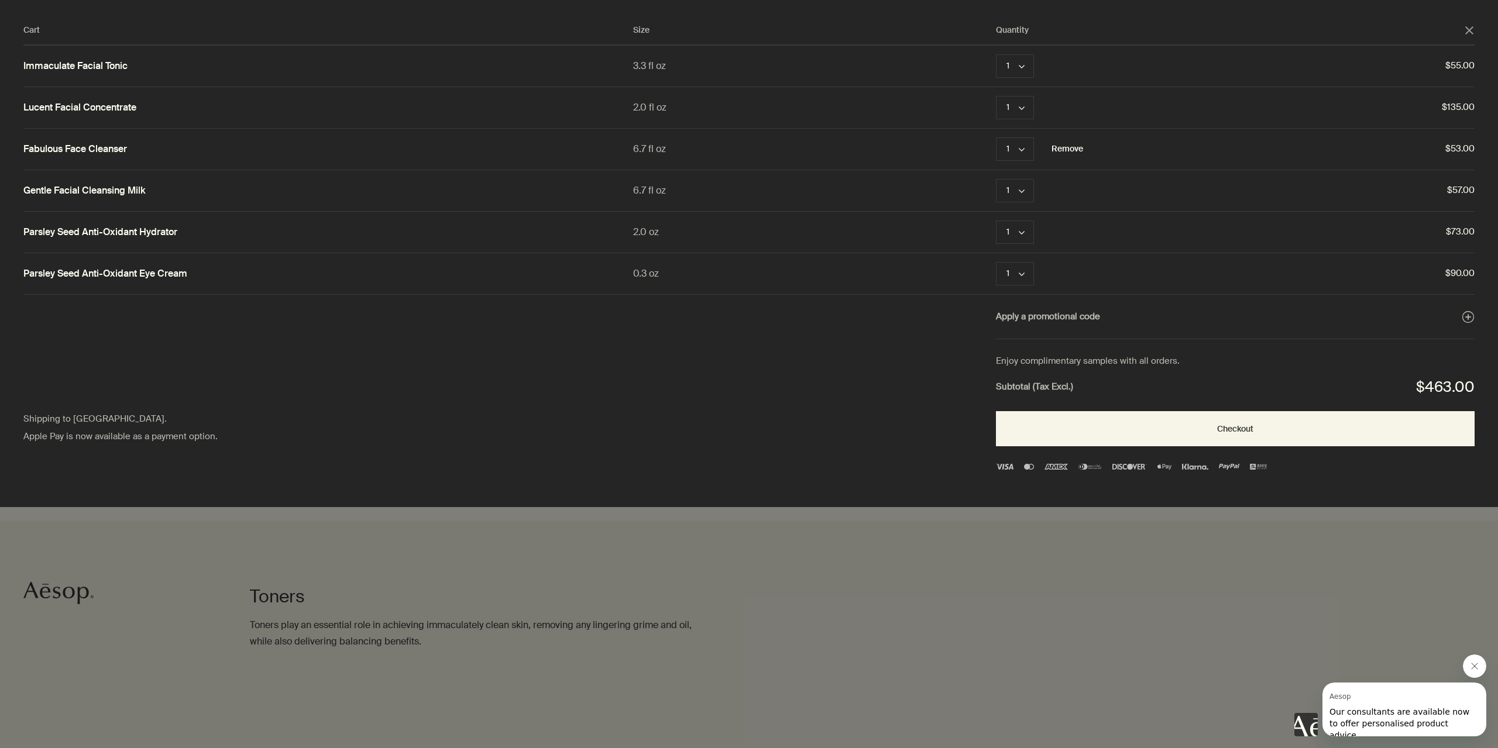
click at [1071, 148] on button "Remove" at bounding box center [1068, 149] width 32 height 14
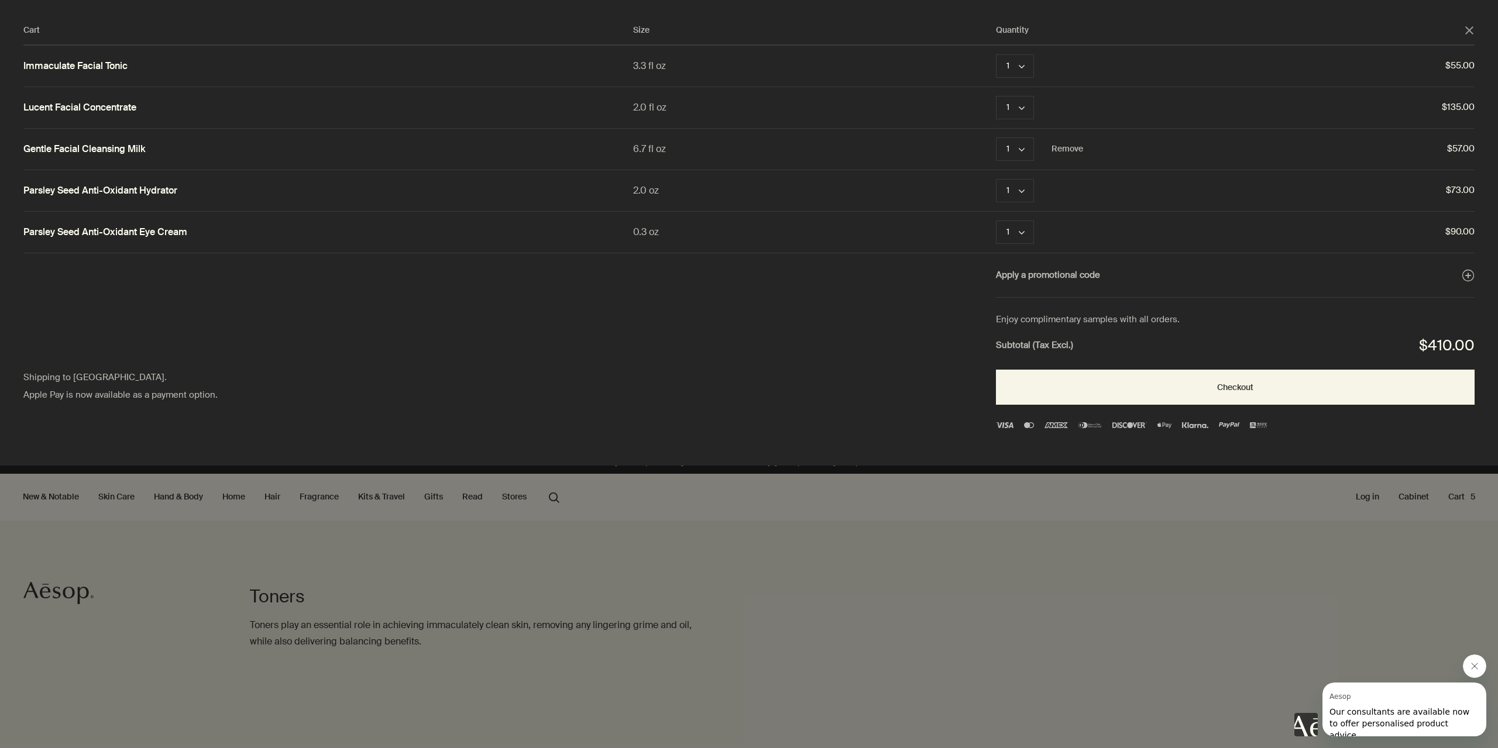
click at [155, 648] on div "Cart" at bounding box center [749, 374] width 1498 height 748
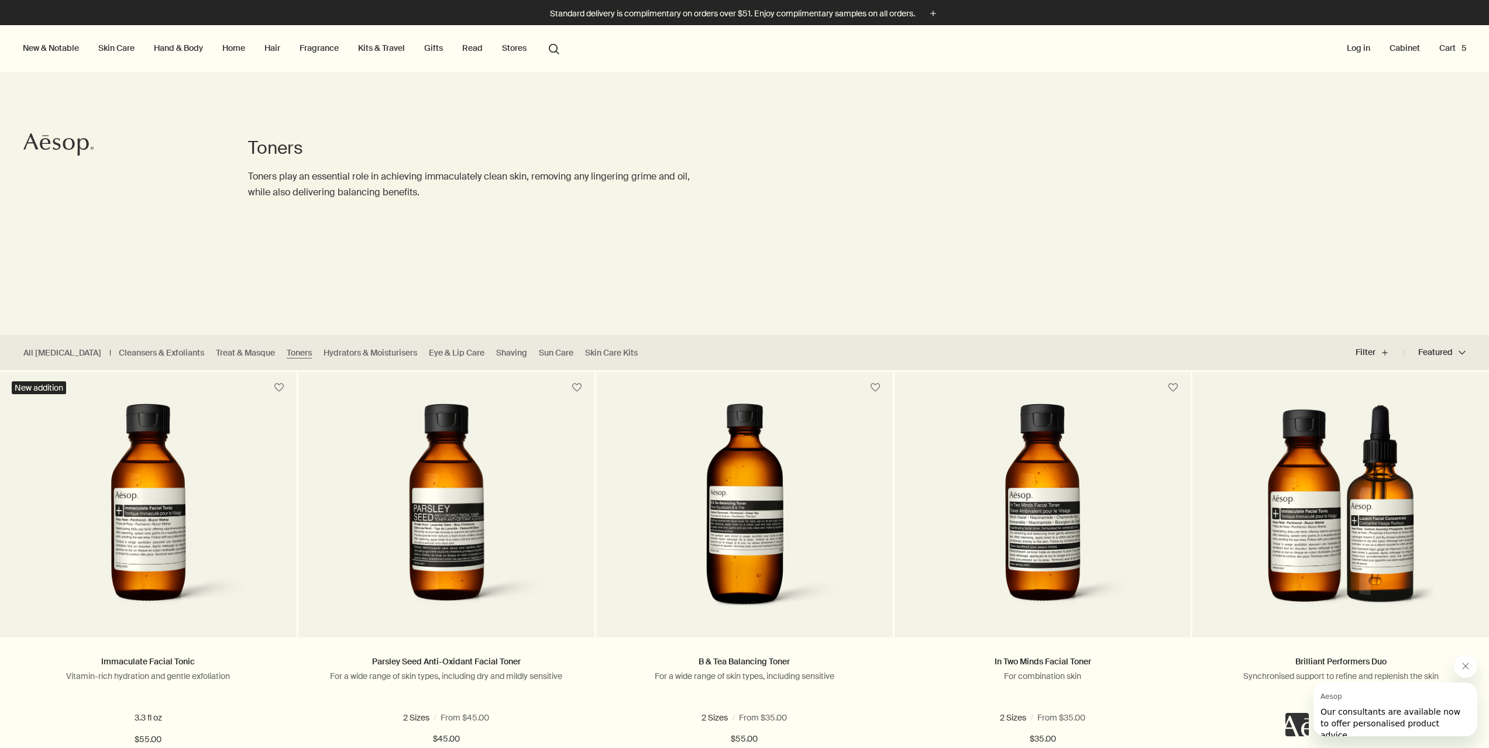
click at [164, 48] on link "Hand & Body" at bounding box center [179, 47] width 54 height 15
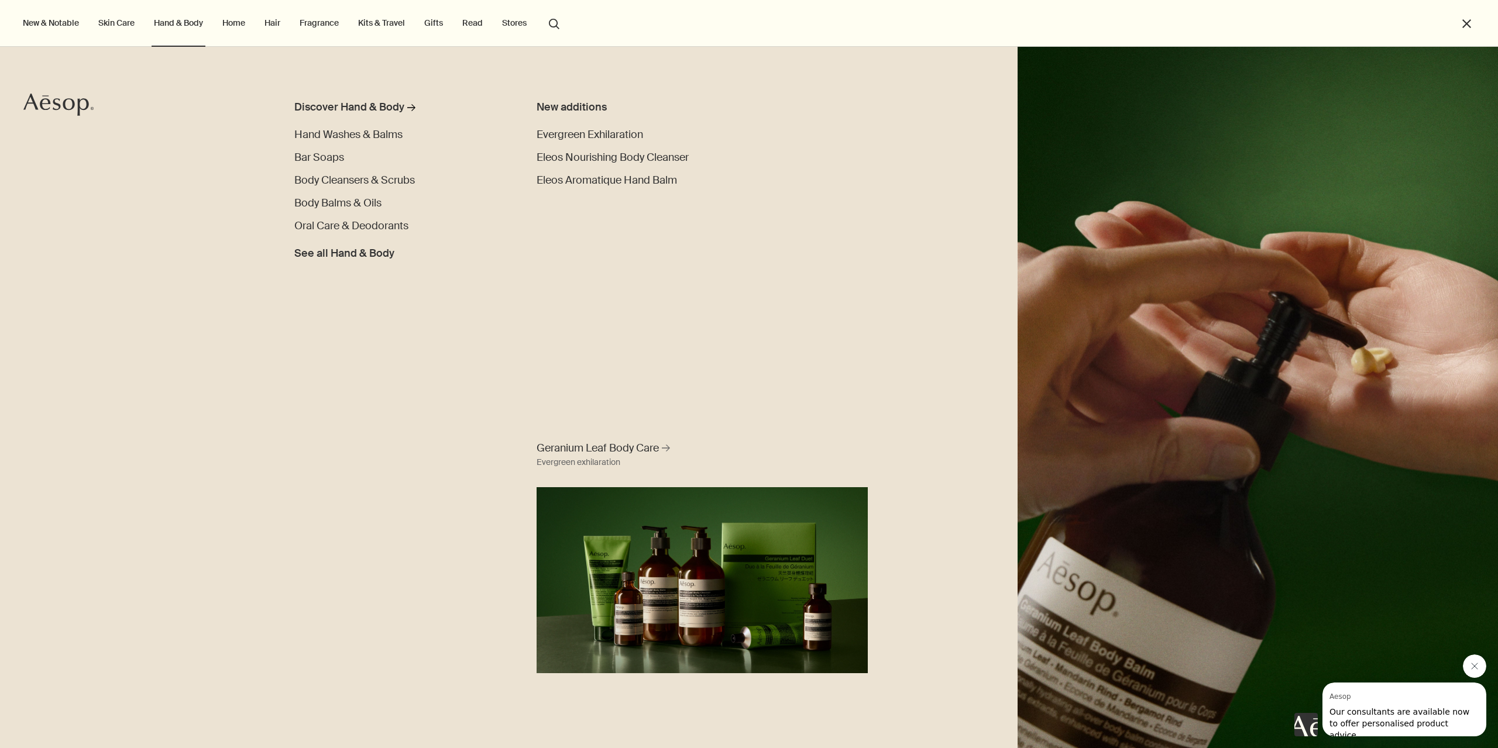
click at [74, 107] on icon at bounding box center [69, 104] width 12 height 12
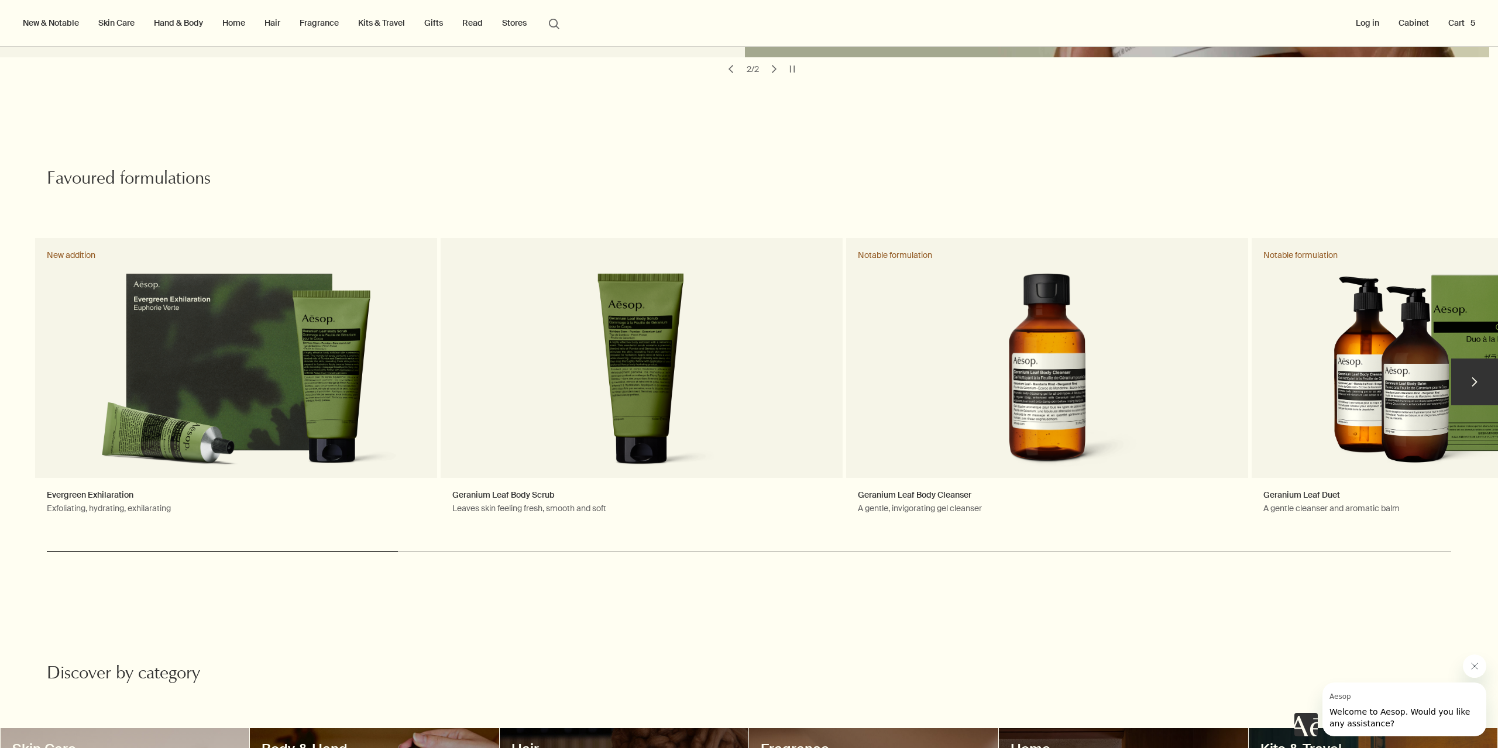
click at [1469, 363] on button "chevron" at bounding box center [1474, 382] width 47 height 47
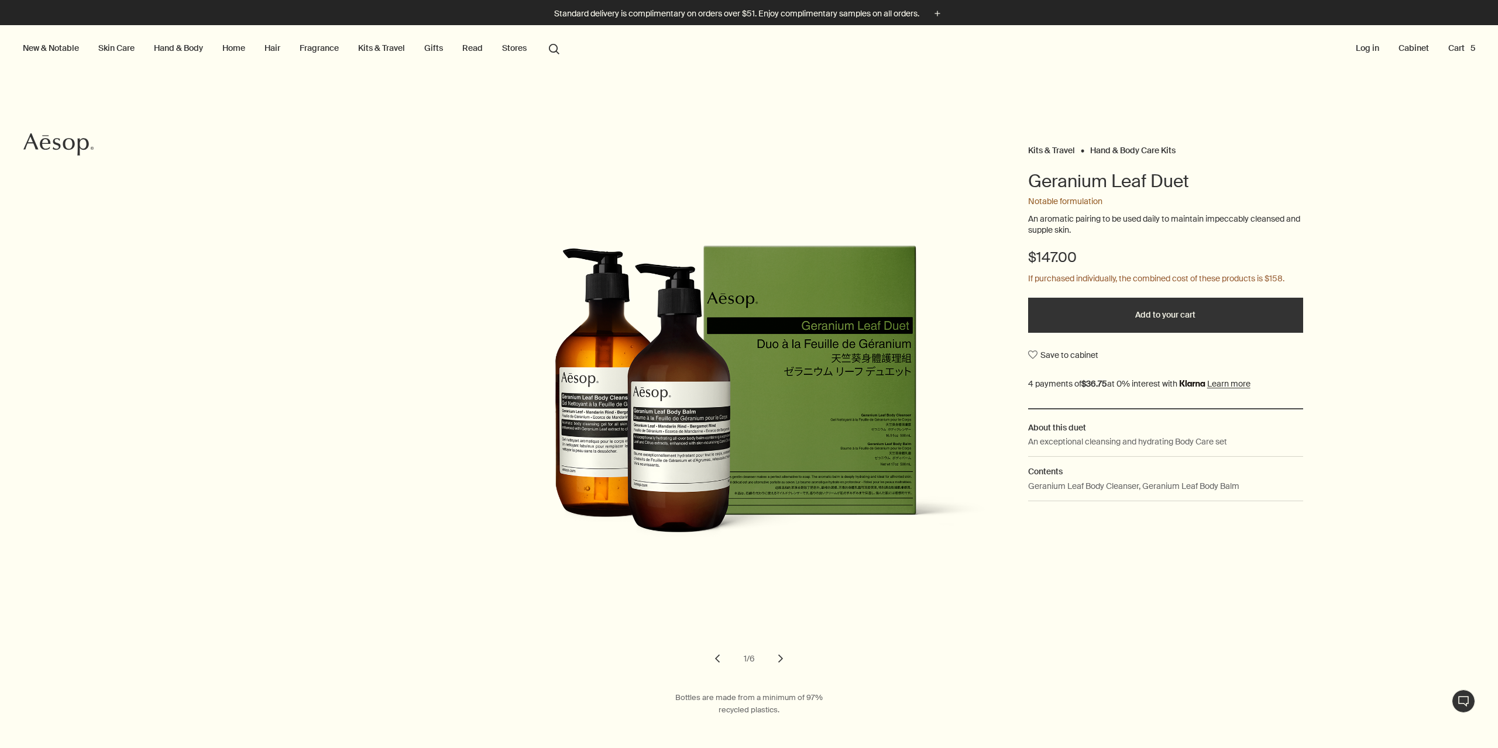
click at [713, 661] on button "chevron" at bounding box center [718, 659] width 26 height 26
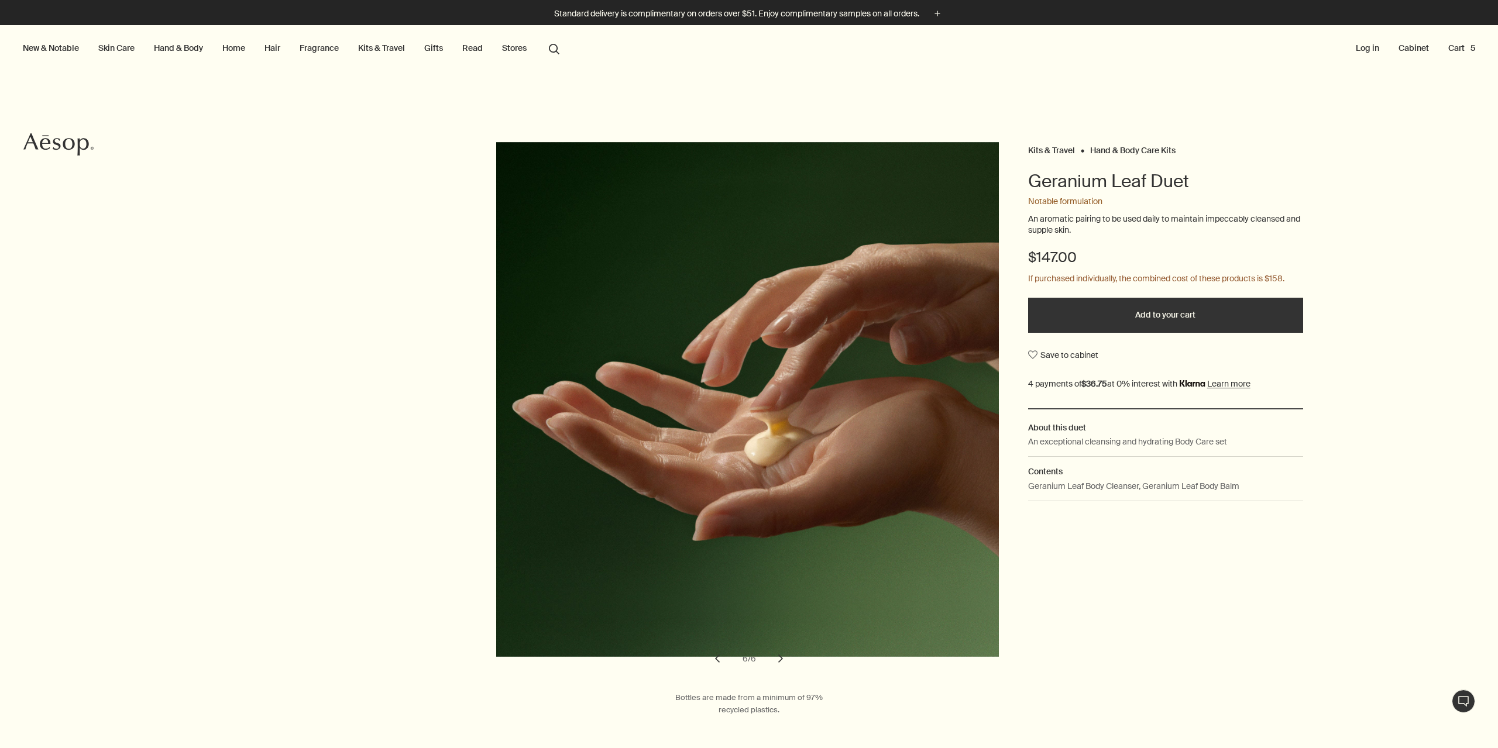
click at [774, 660] on button "chevron" at bounding box center [781, 659] width 26 height 26
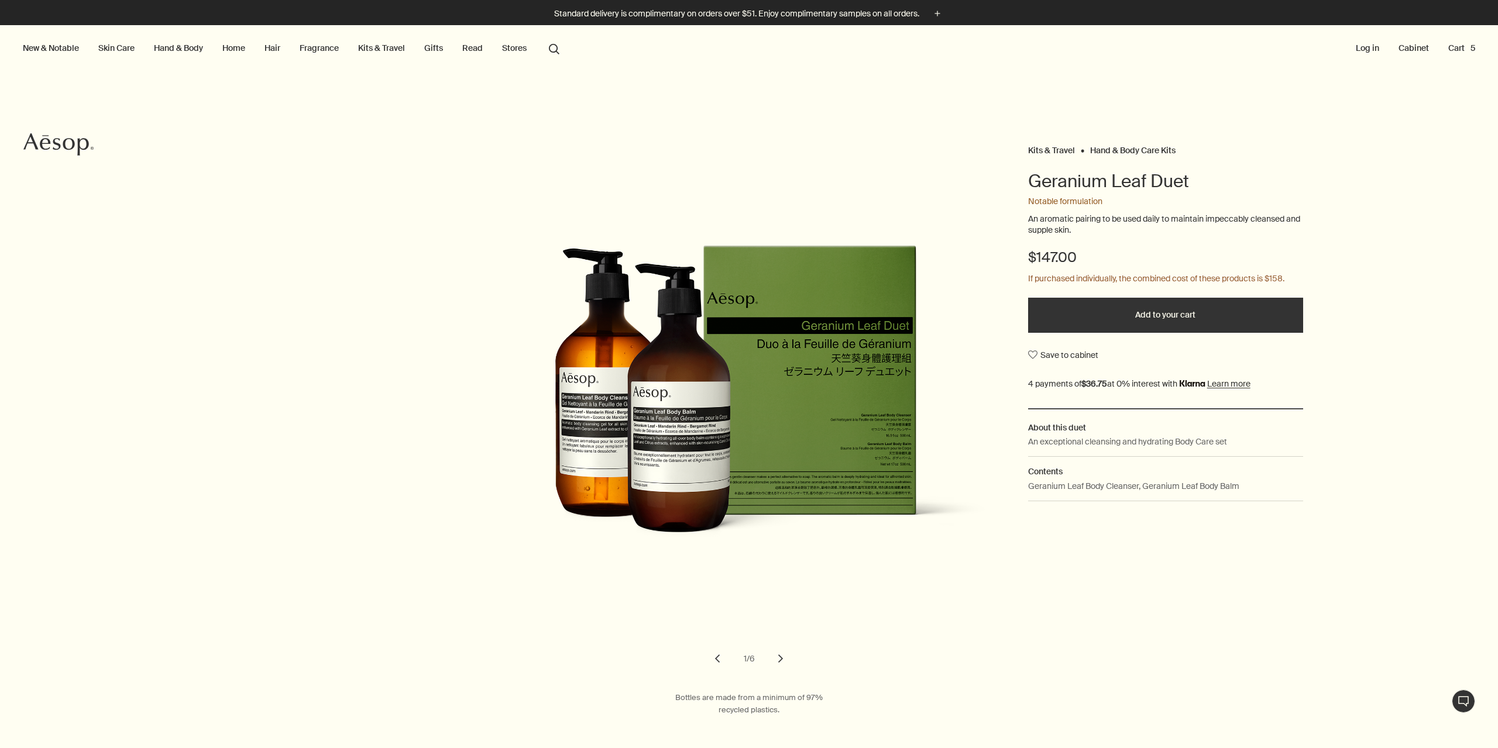
click at [774, 660] on button "chevron" at bounding box center [781, 659] width 26 height 26
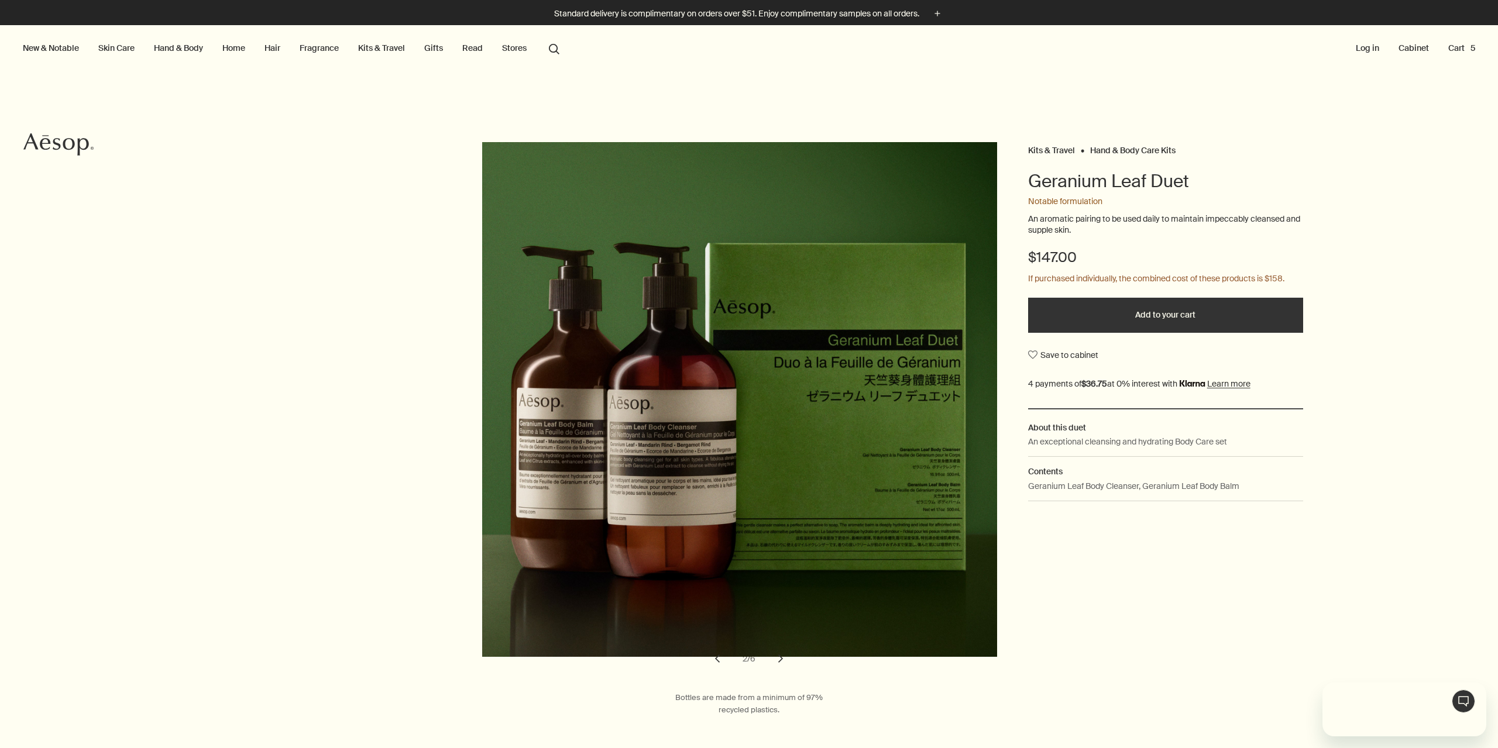
click at [1166, 308] on button "Add to your cart" at bounding box center [1165, 315] width 275 height 35
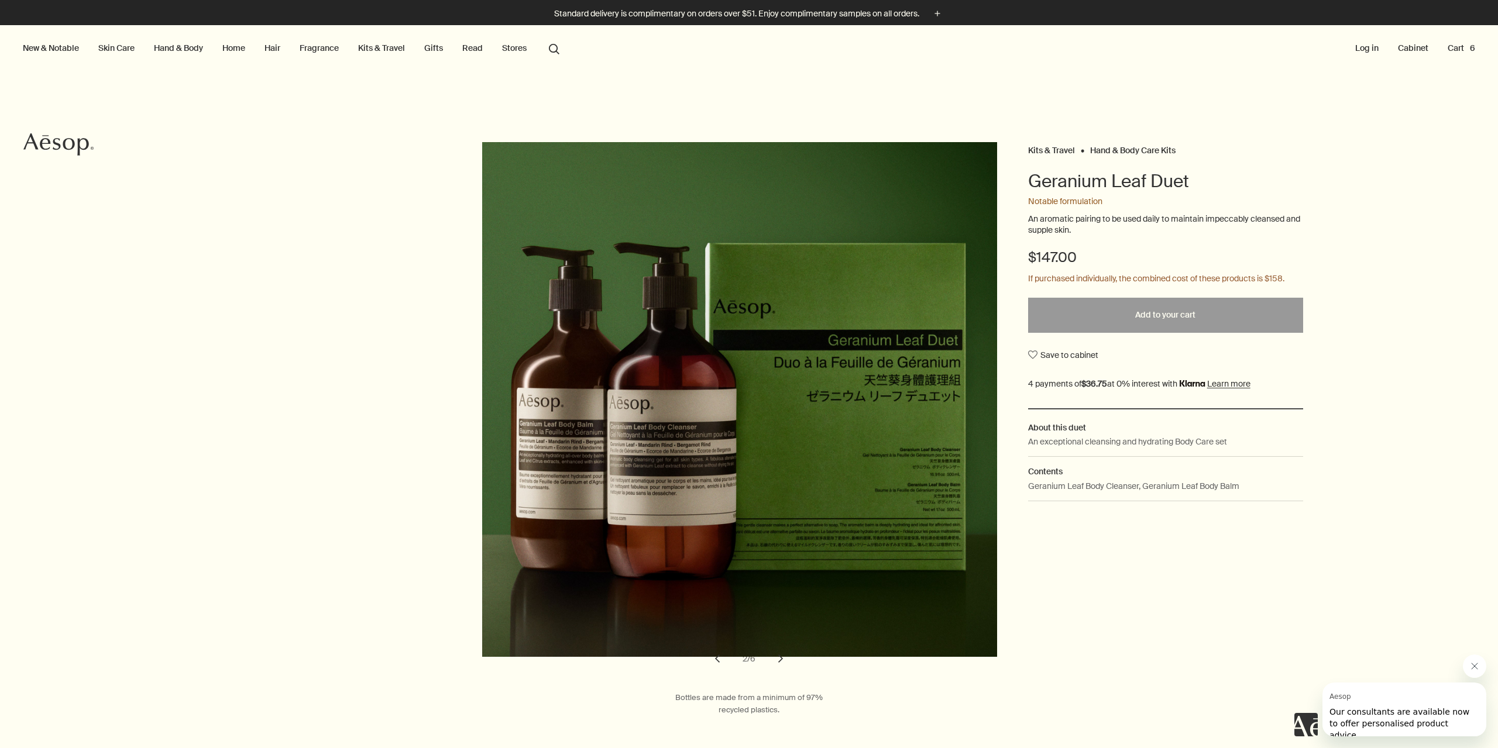
click at [1417, 335] on div "Kits & Travel Hand & Body Care Kits Geranium Leaf Duet Notable formulation An a…" at bounding box center [749, 407] width 1498 height 530
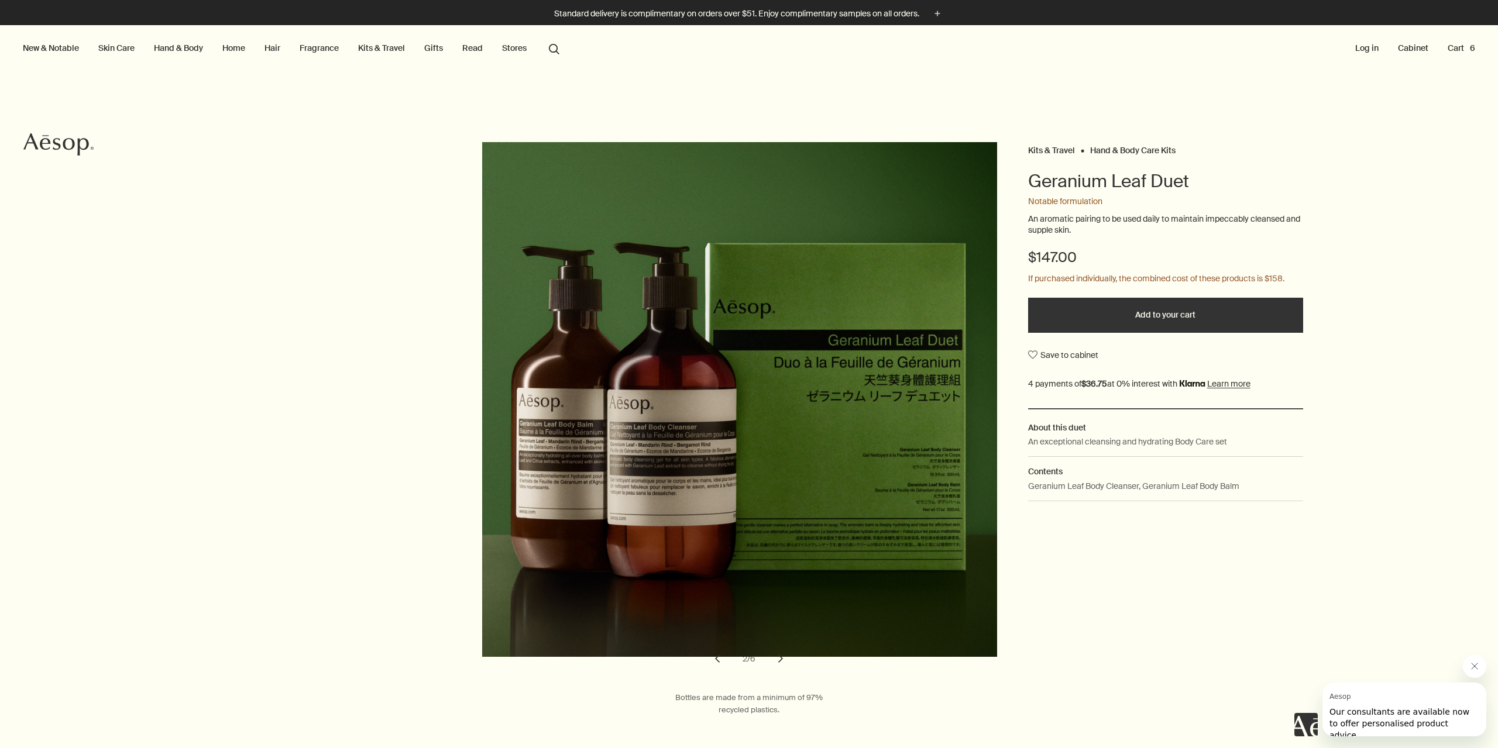
click at [1445, 49] on button "Cart 6" at bounding box center [1461, 47] width 32 height 15
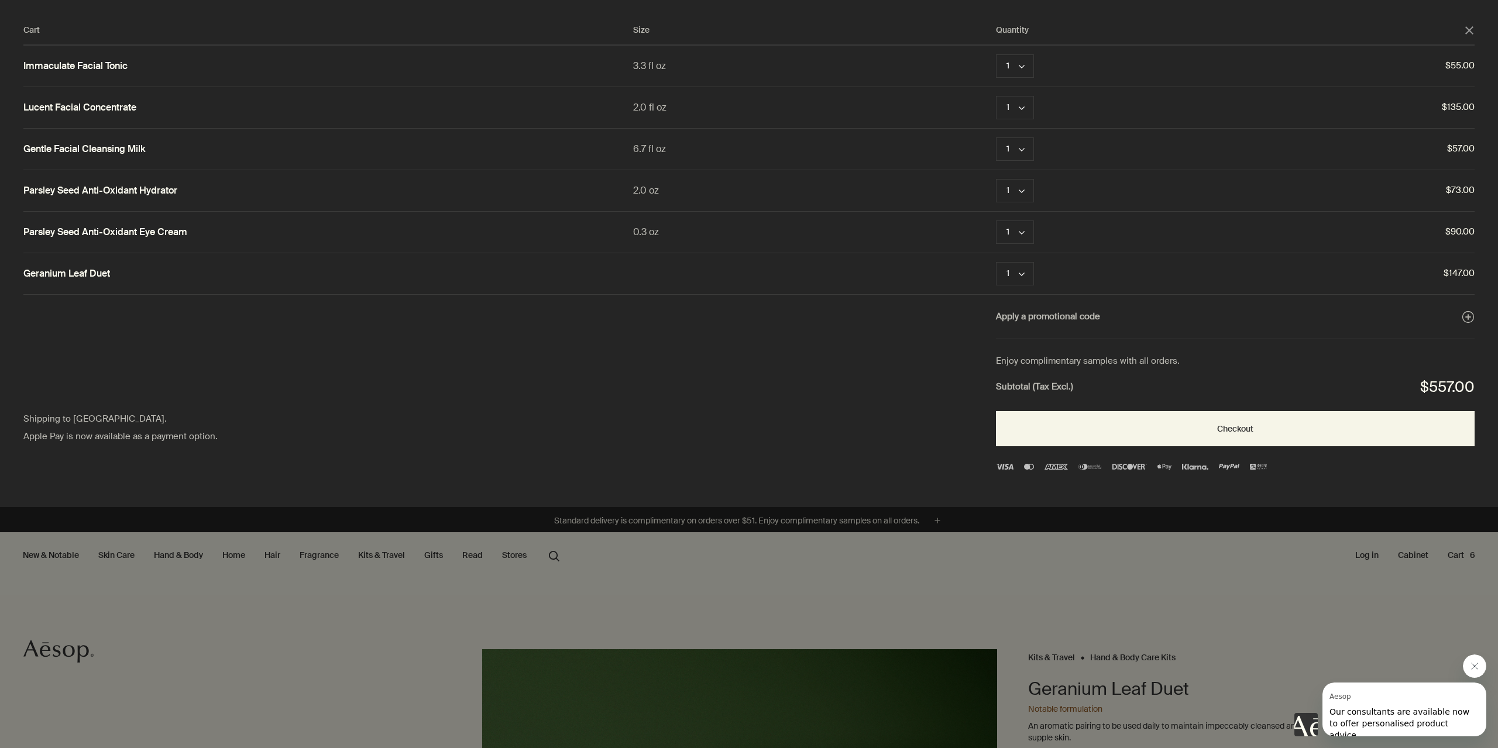
click at [863, 296] on div "Apply a promotional code plusAndCloseWithCircle Shipping to [GEOGRAPHIC_DATA]. …" at bounding box center [748, 317] width 1451 height 45
